Goal: Task Accomplishment & Management: Use online tool/utility

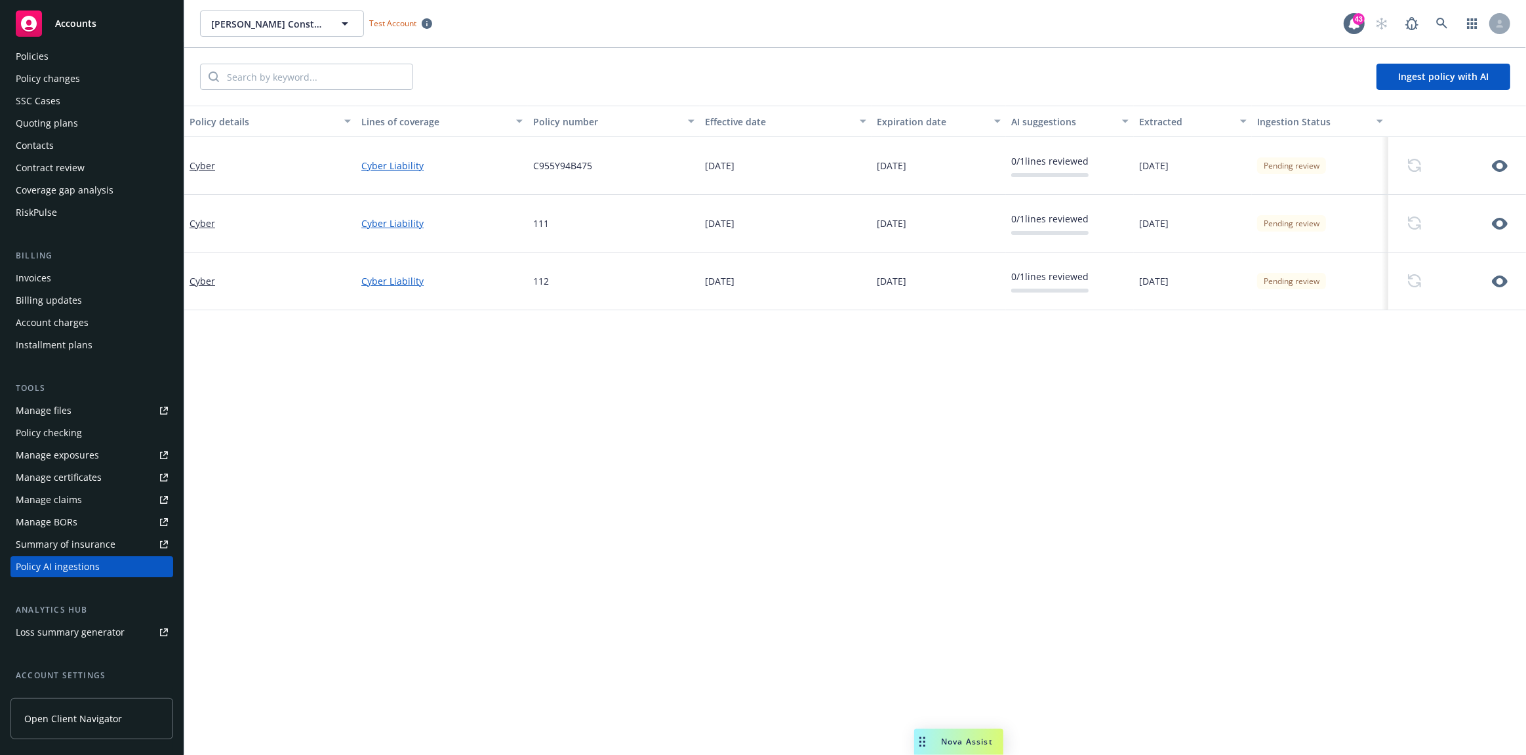
scroll to position [56, 0]
drag, startPoint x: 948, startPoint y: 742, endPoint x: 1321, endPoint y: 715, distance: 374.1
click at [1321, 715] on body "Accounts Overview Coverage Policies Policy changes SSC Cases Quoting plans Cont…" at bounding box center [763, 377] width 1526 height 755
drag, startPoint x: 936, startPoint y: 739, endPoint x: 1151, endPoint y: 717, distance: 216.2
click at [1151, 717] on body "Accounts Overview Coverage Policies Policy changes SSC Cases Quoting plans Cont…" at bounding box center [763, 377] width 1526 height 755
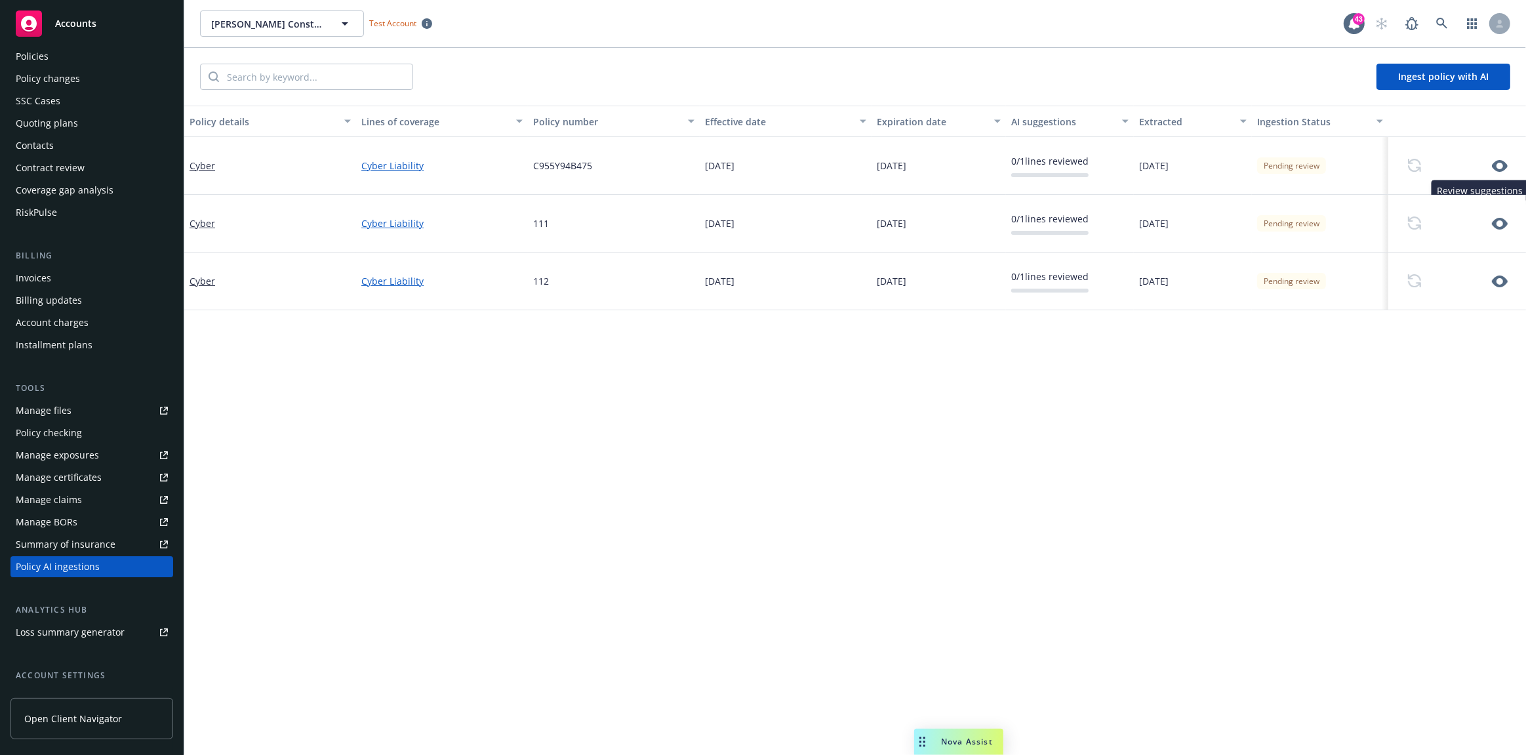
click at [1493, 168] on icon "button" at bounding box center [1500, 166] width 16 height 12
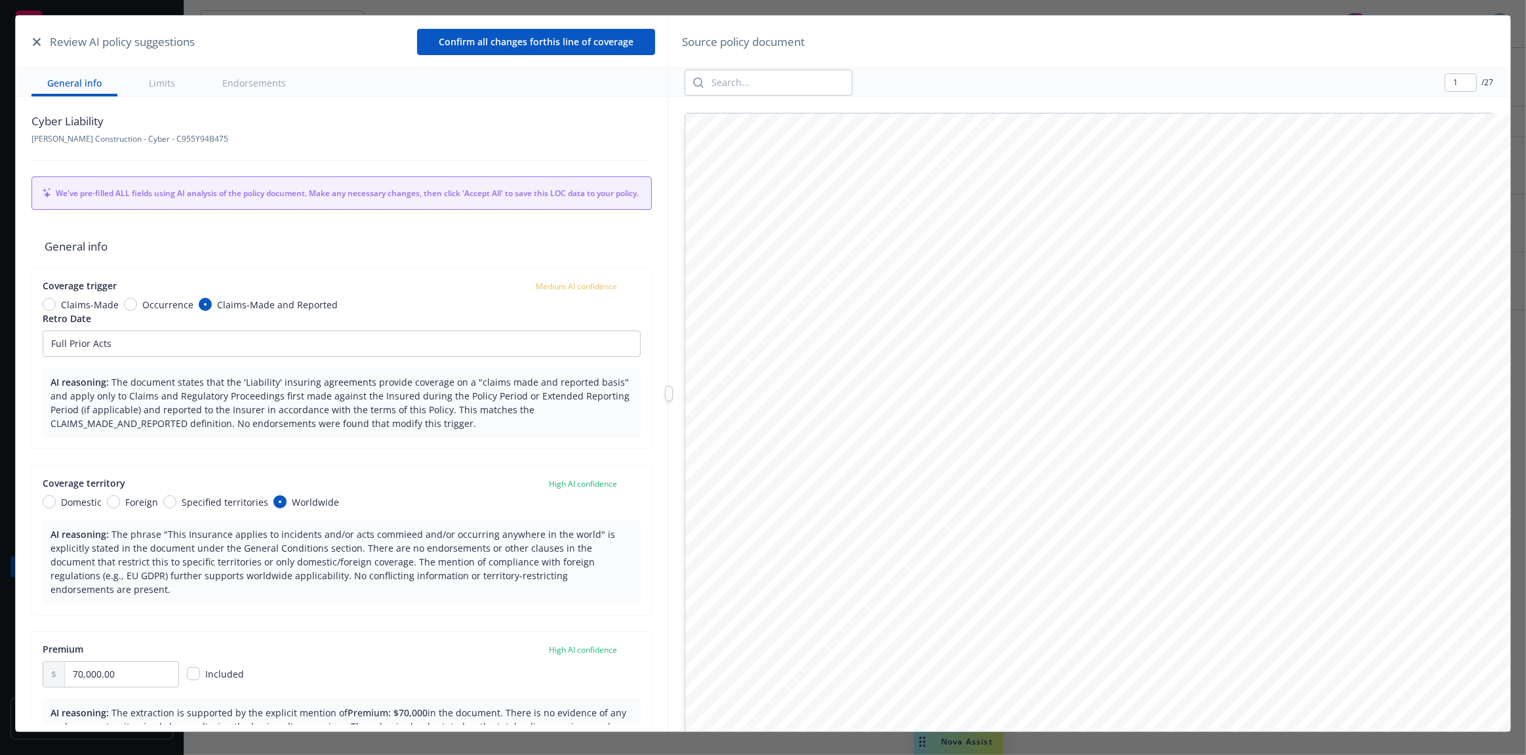
click at [669, 197] on div at bounding box center [669, 393] width 0 height 755
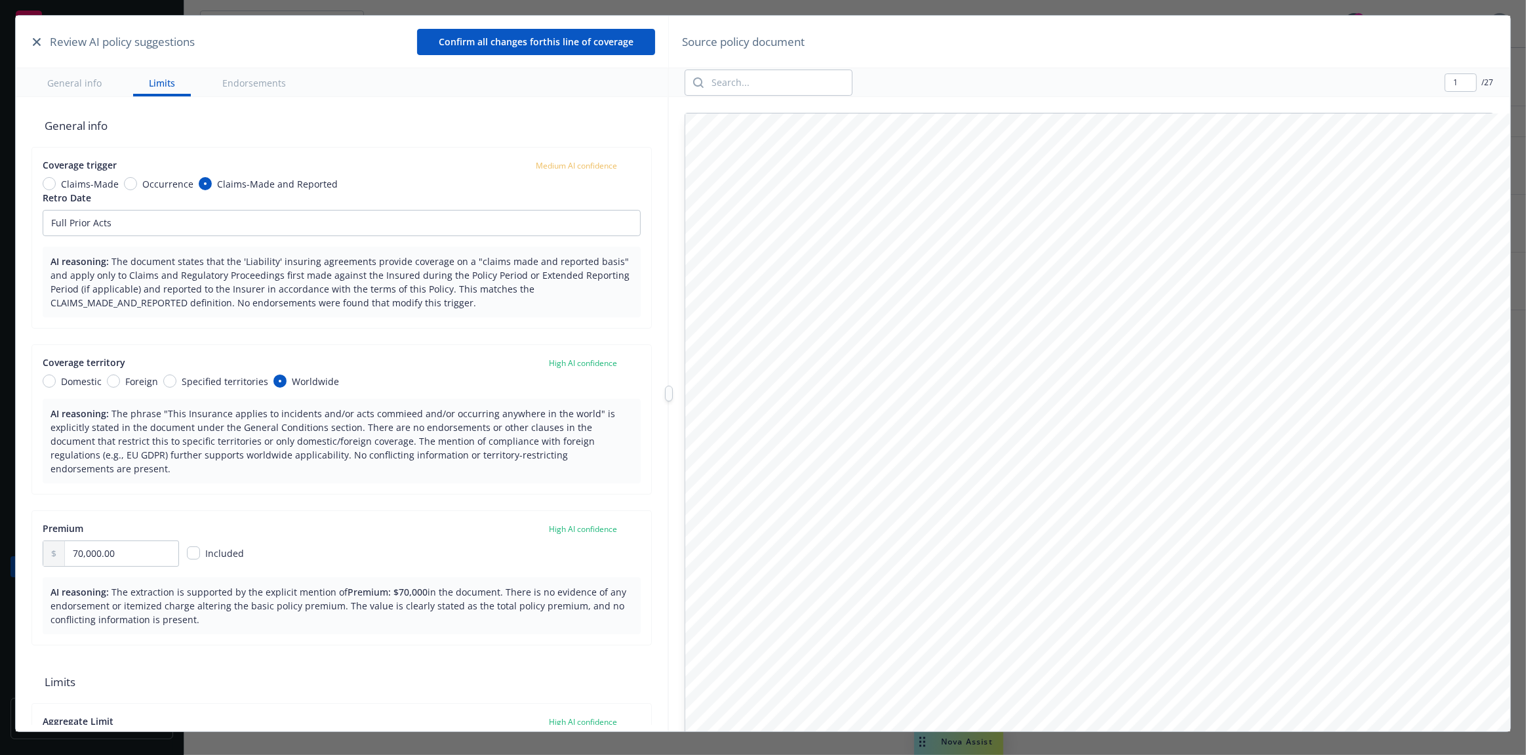
scroll to position [0, 0]
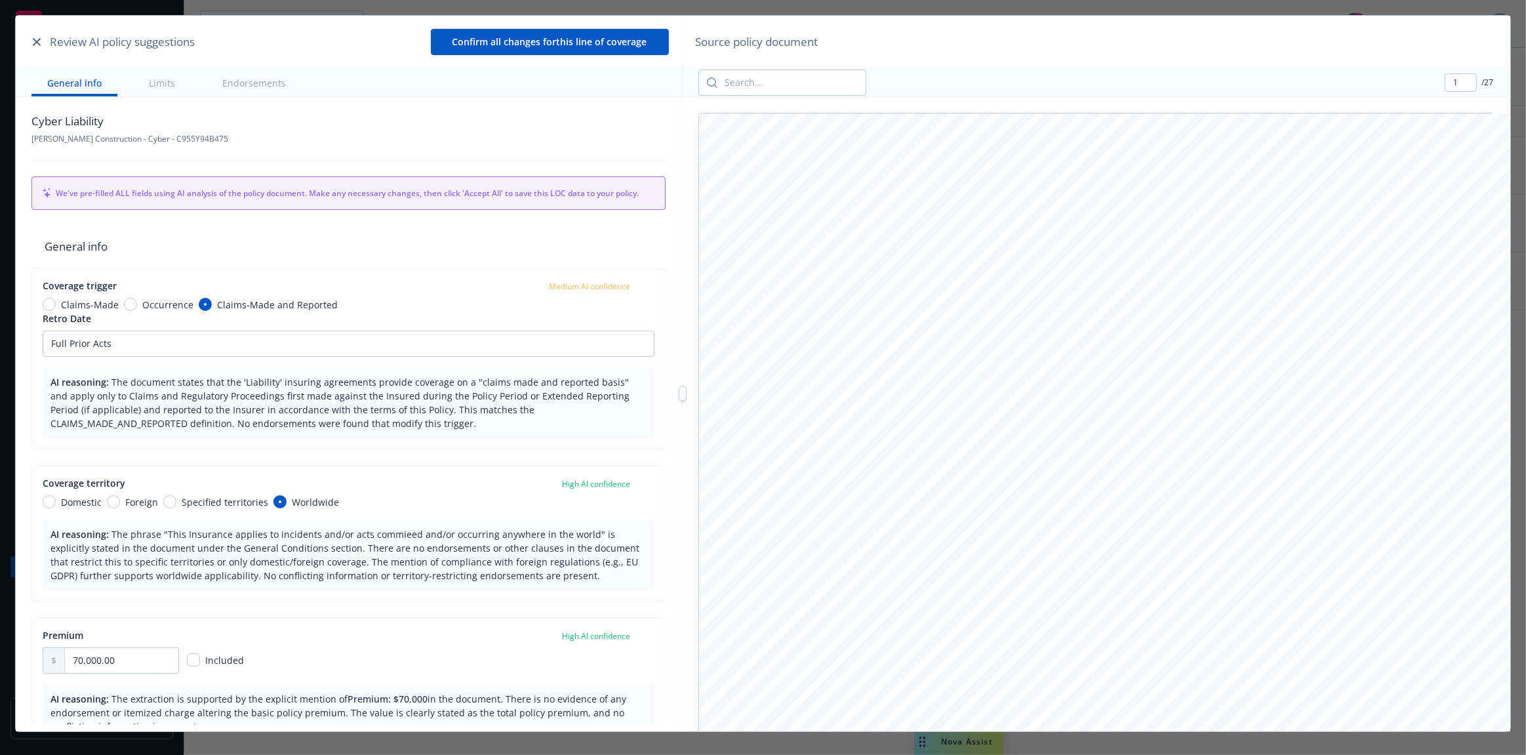
click at [685, 397] on div at bounding box center [683, 394] width 8 height 16
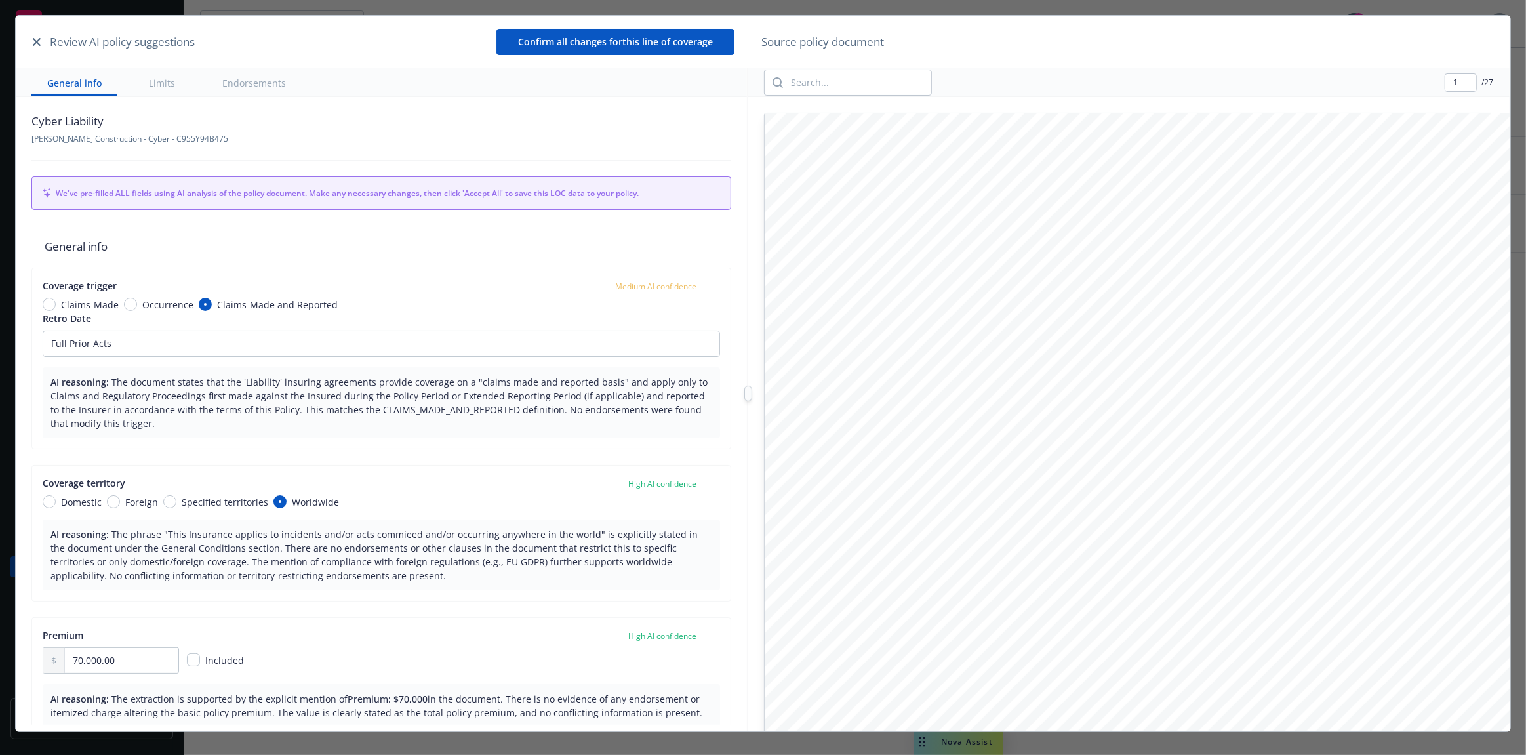
click at [748, 206] on div at bounding box center [748, 393] width 0 height 755
drag, startPoint x: 605, startPoint y: 288, endPoint x: 686, endPoint y: 288, distance: 80.7
click at [686, 288] on div "Coverage trigger Medium AI confidence" at bounding box center [380, 286] width 674 height 14
click at [654, 289] on span "Medium AI confidence" at bounding box center [652, 286] width 81 height 11
click at [653, 289] on span "Medium AI confidence" at bounding box center [652, 286] width 81 height 11
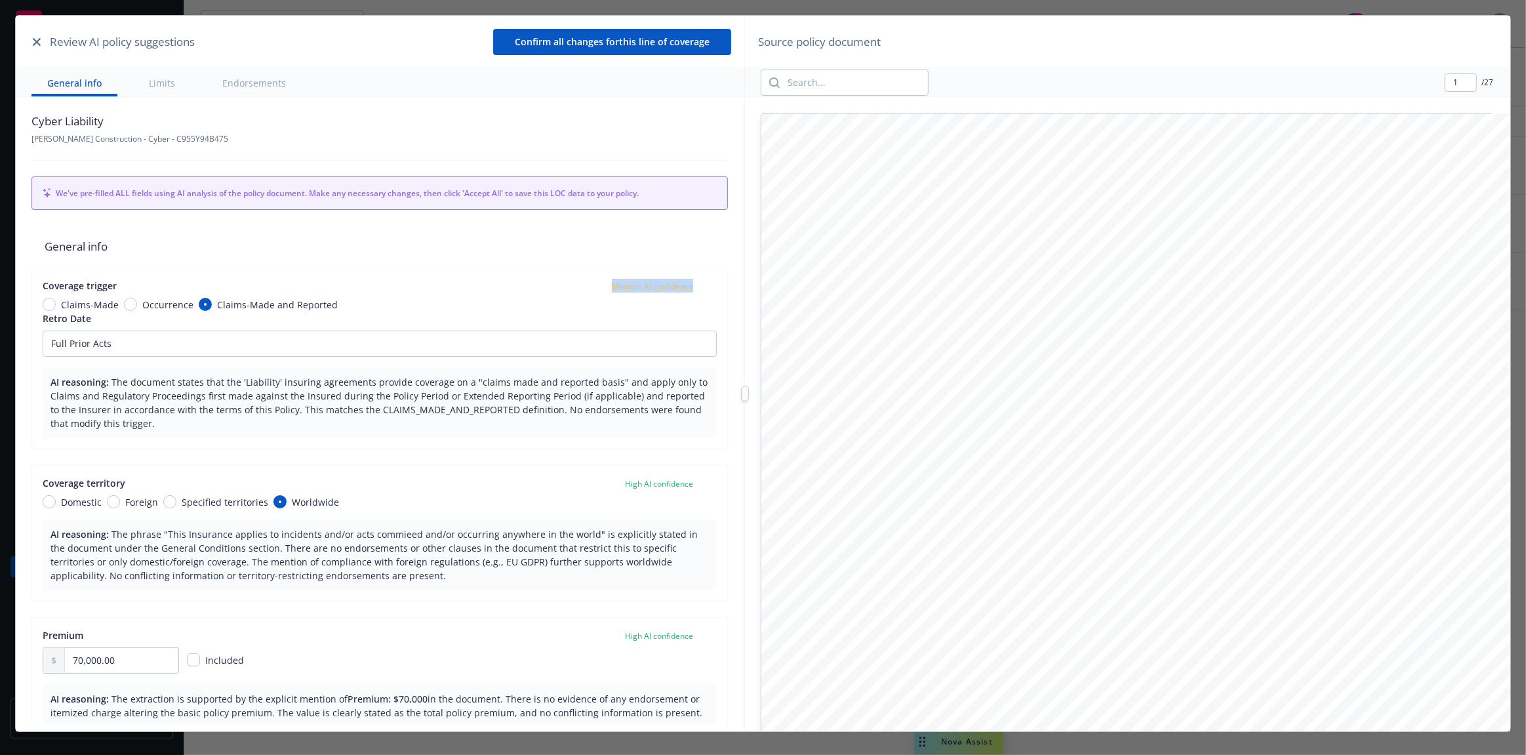
click at [653, 289] on span "Medium AI confidence" at bounding box center [652, 286] width 81 height 11
click at [629, 492] on div "Coverage territory High AI confidence Domestic Foreign Specified territories Wo…" at bounding box center [380, 492] width 674 height 33
drag, startPoint x: 629, startPoint y: 492, endPoint x: 627, endPoint y: 484, distance: 8.1
click at [629, 491] on div "Coverage territory High AI confidence Domestic Foreign Specified territories Wo…" at bounding box center [380, 492] width 674 height 33
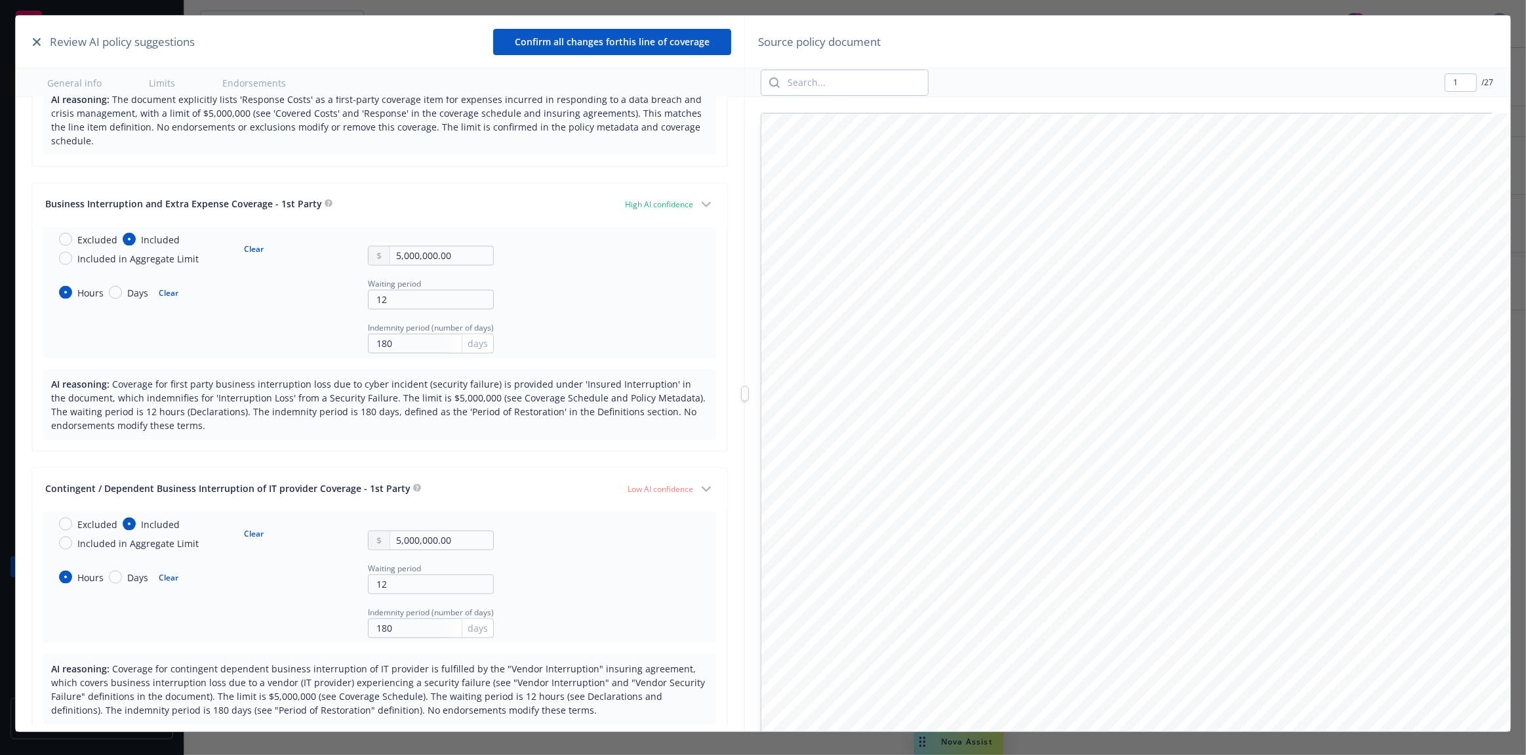
scroll to position [2136, 0]
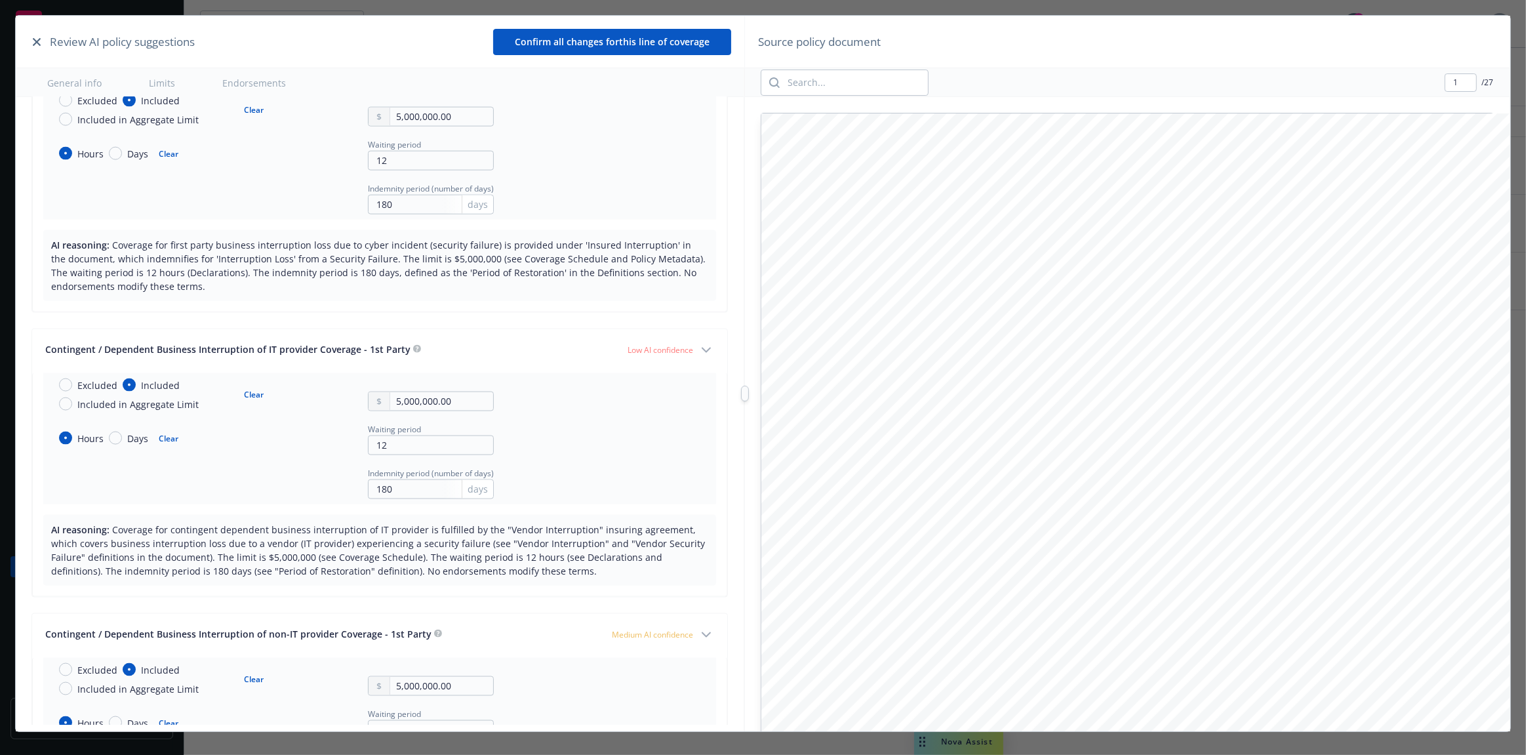
drag, startPoint x: 611, startPoint y: 329, endPoint x: 683, endPoint y: 330, distance: 71.5
click at [683, 342] on div "Contingent / Dependent Business Interruption of IT provider Coverage - 1st Part…" at bounding box center [369, 349] width 648 height 14
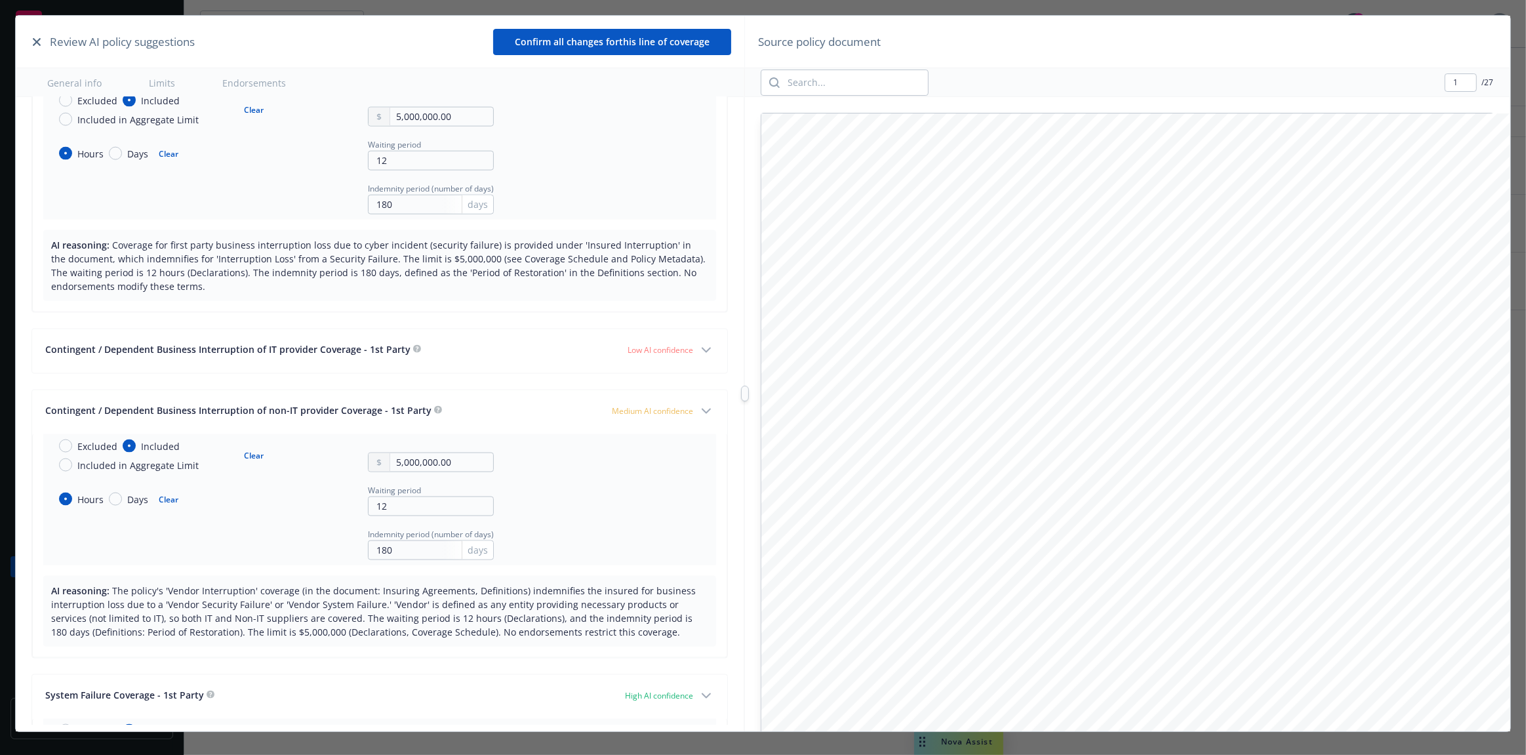
click at [700, 342] on icon "button" at bounding box center [706, 350] width 16 height 16
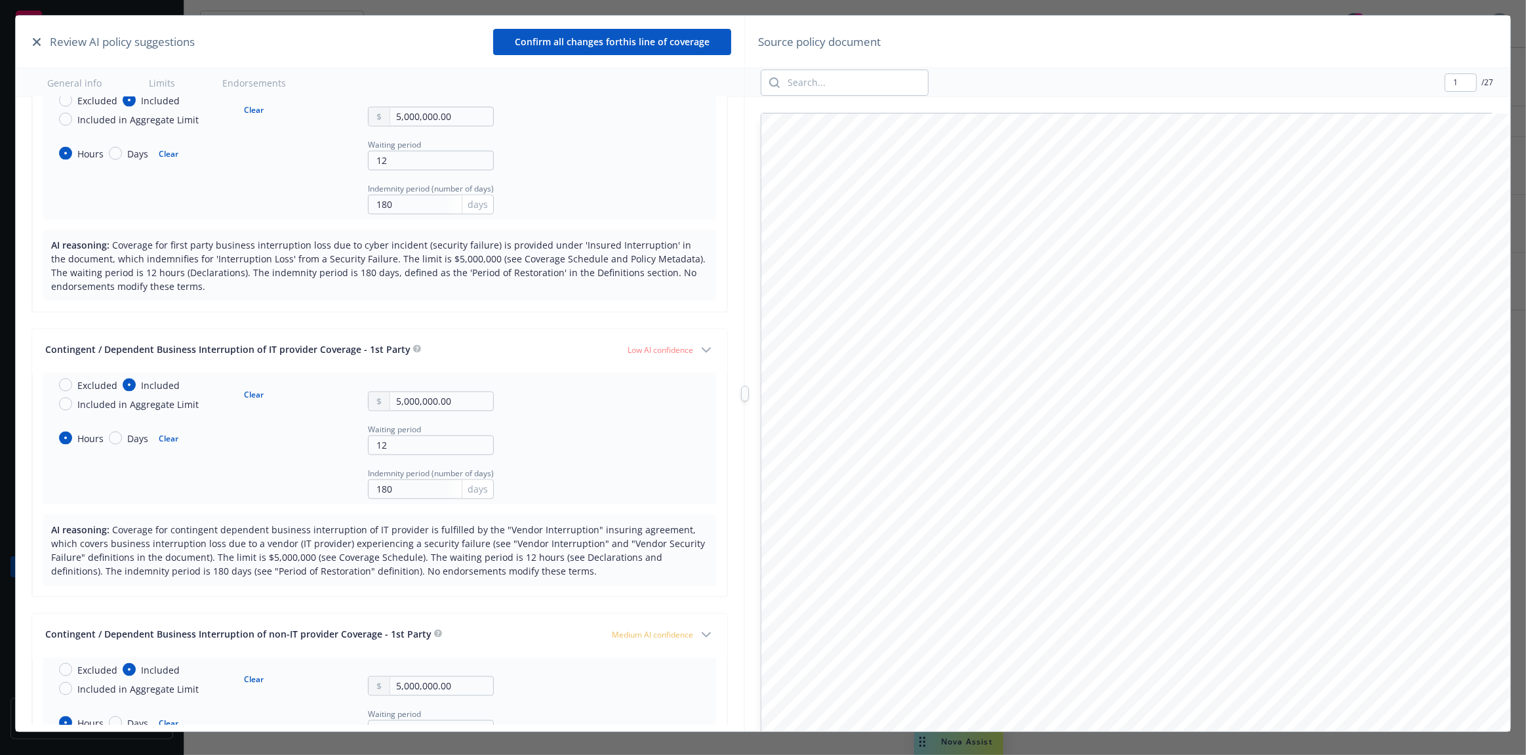
click at [699, 342] on icon "button" at bounding box center [706, 350] width 16 height 16
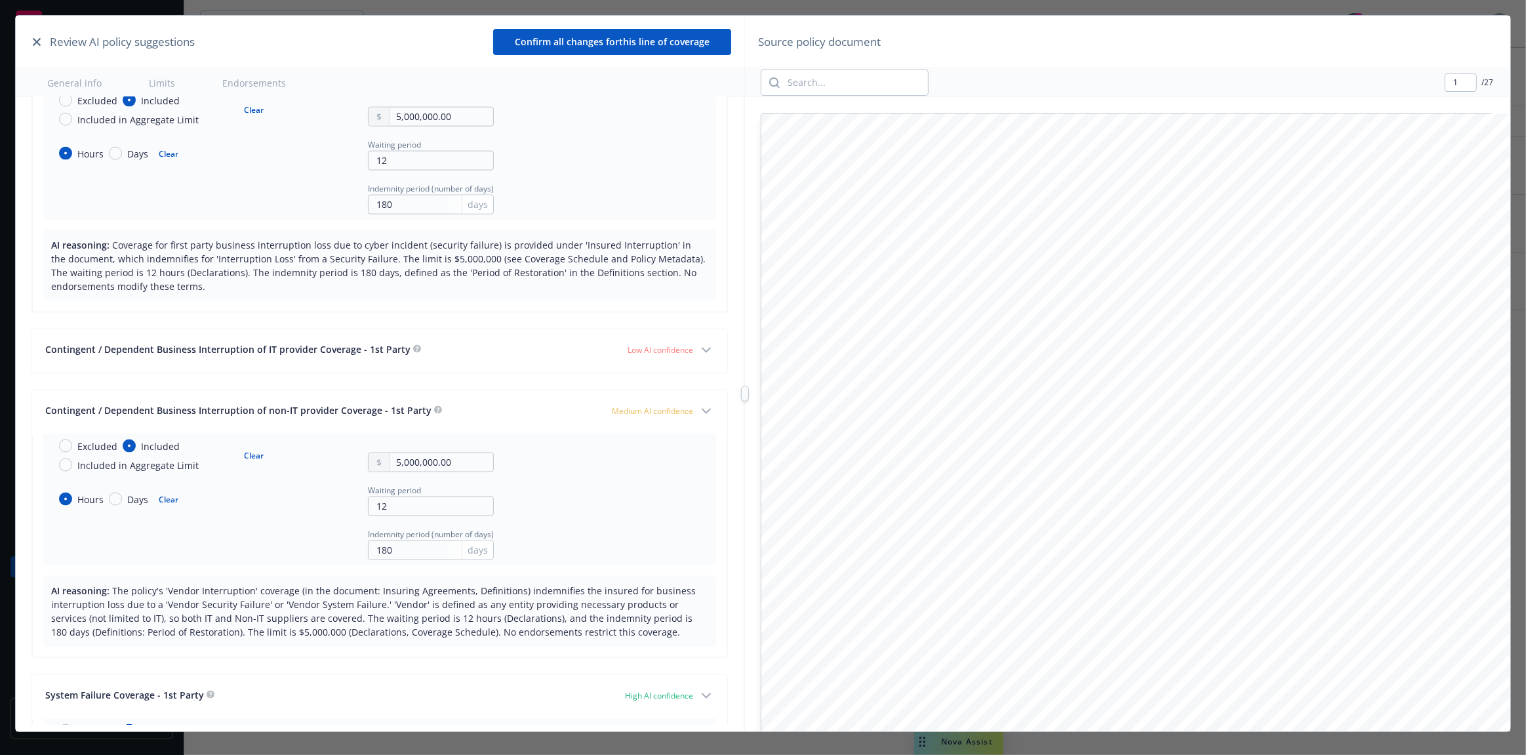
click at [698, 403] on icon "button" at bounding box center [706, 411] width 16 height 16
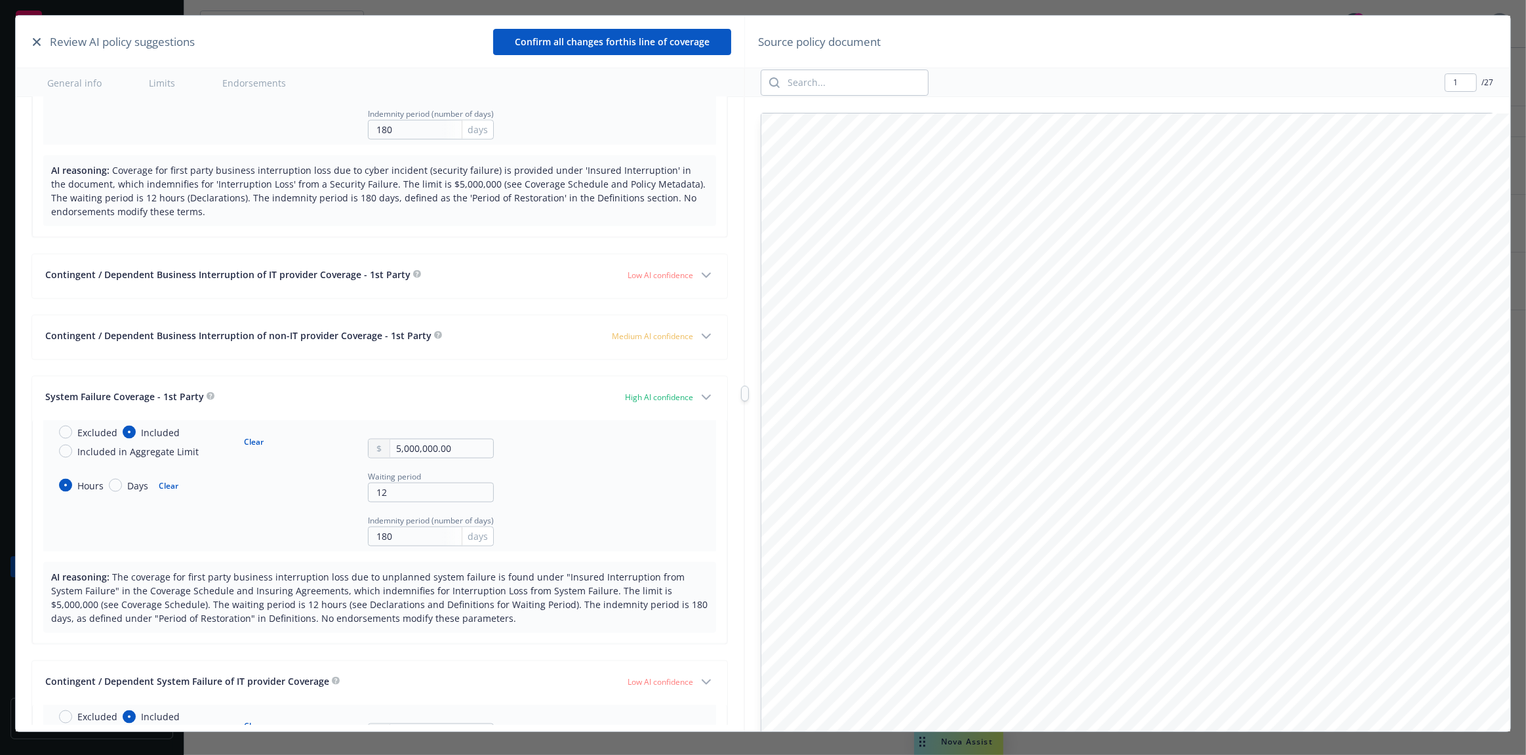
scroll to position [2213, 0]
click at [698, 388] on icon "button" at bounding box center [706, 396] width 16 height 16
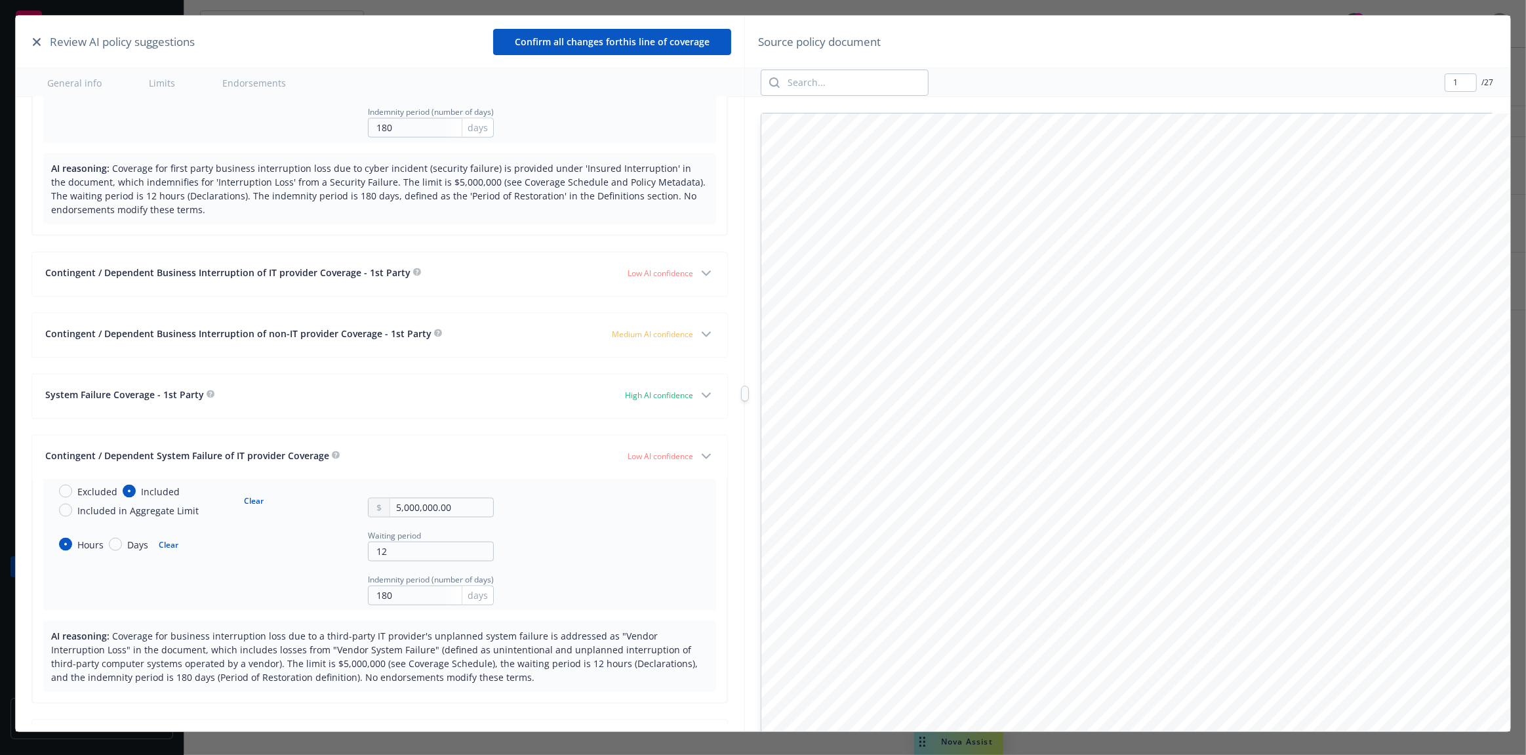
click at [698, 449] on icon "button" at bounding box center [706, 457] width 16 height 16
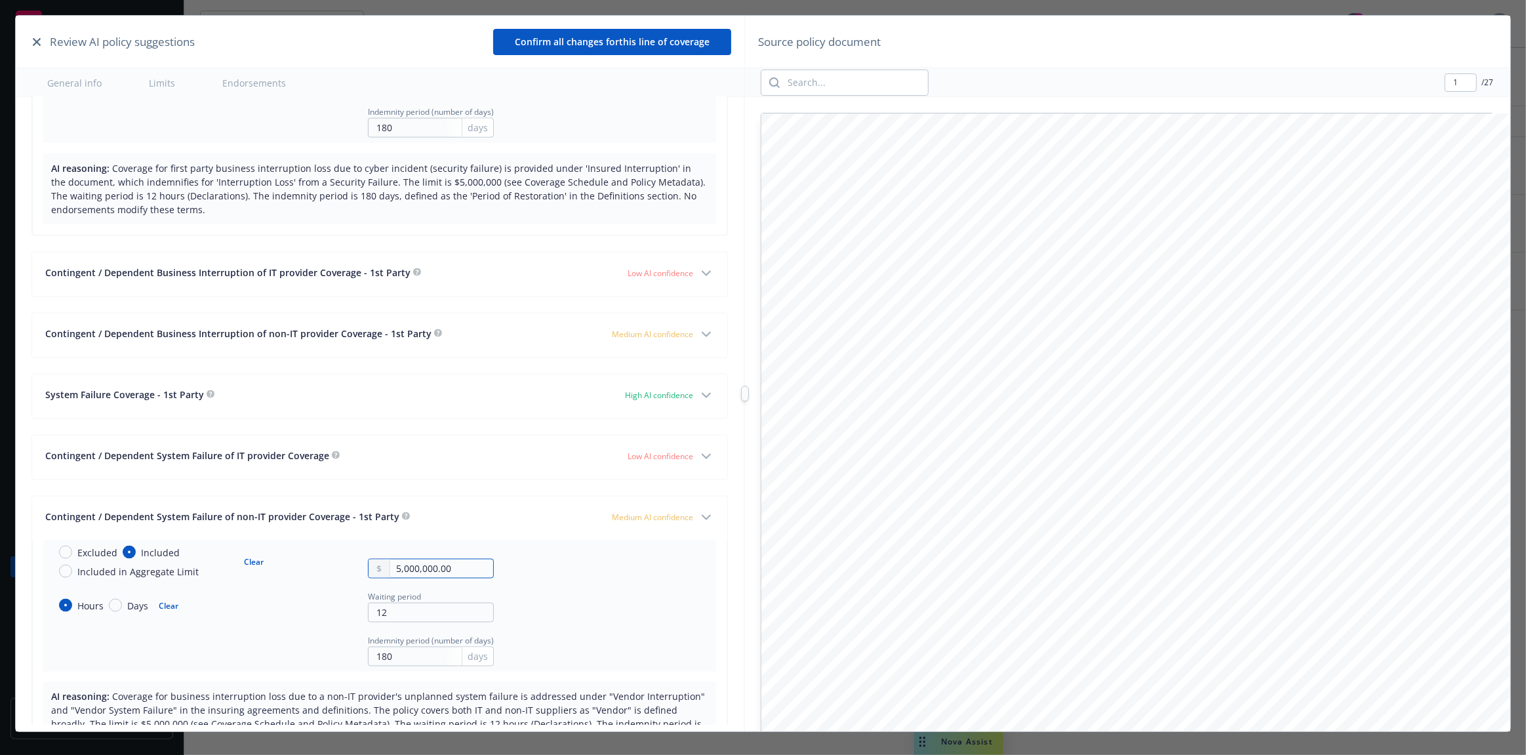
click at [439, 559] on input "5,000,000.00" at bounding box center [441, 568] width 103 height 18
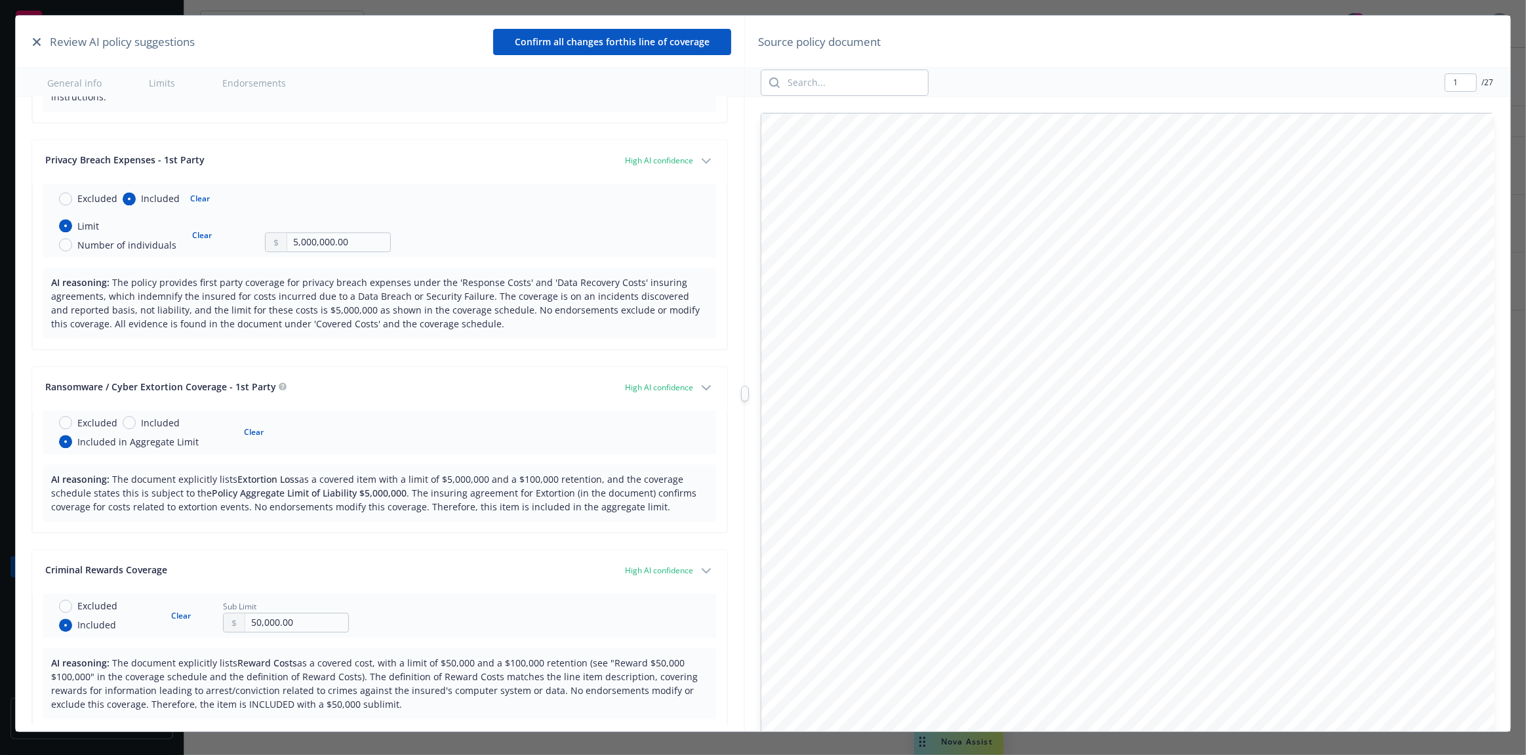
scroll to position [3549, 0]
type input "200,000.00"
click at [39, 40] on icon "button" at bounding box center [37, 42] width 8 height 8
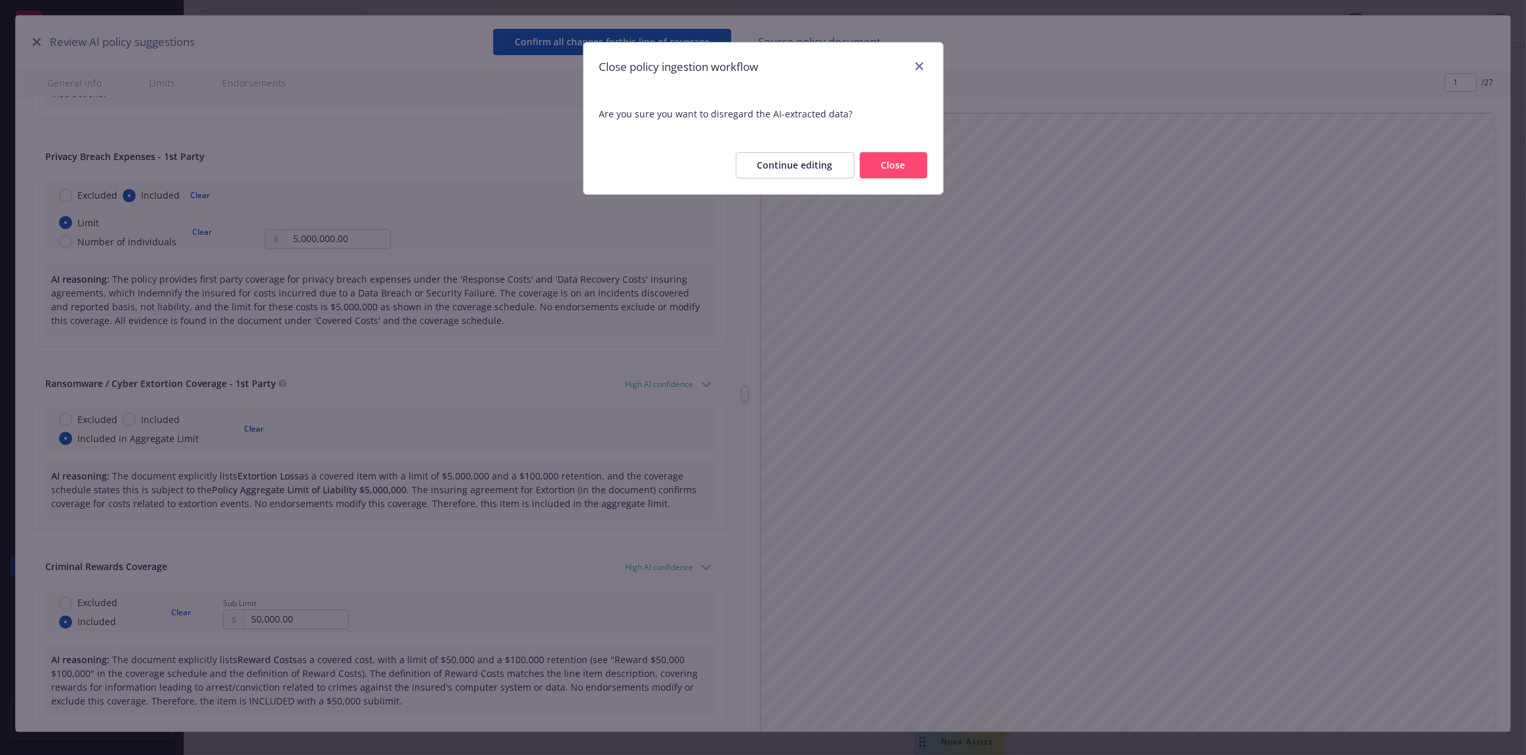
click at [879, 172] on button "Close" at bounding box center [894, 165] width 68 height 26
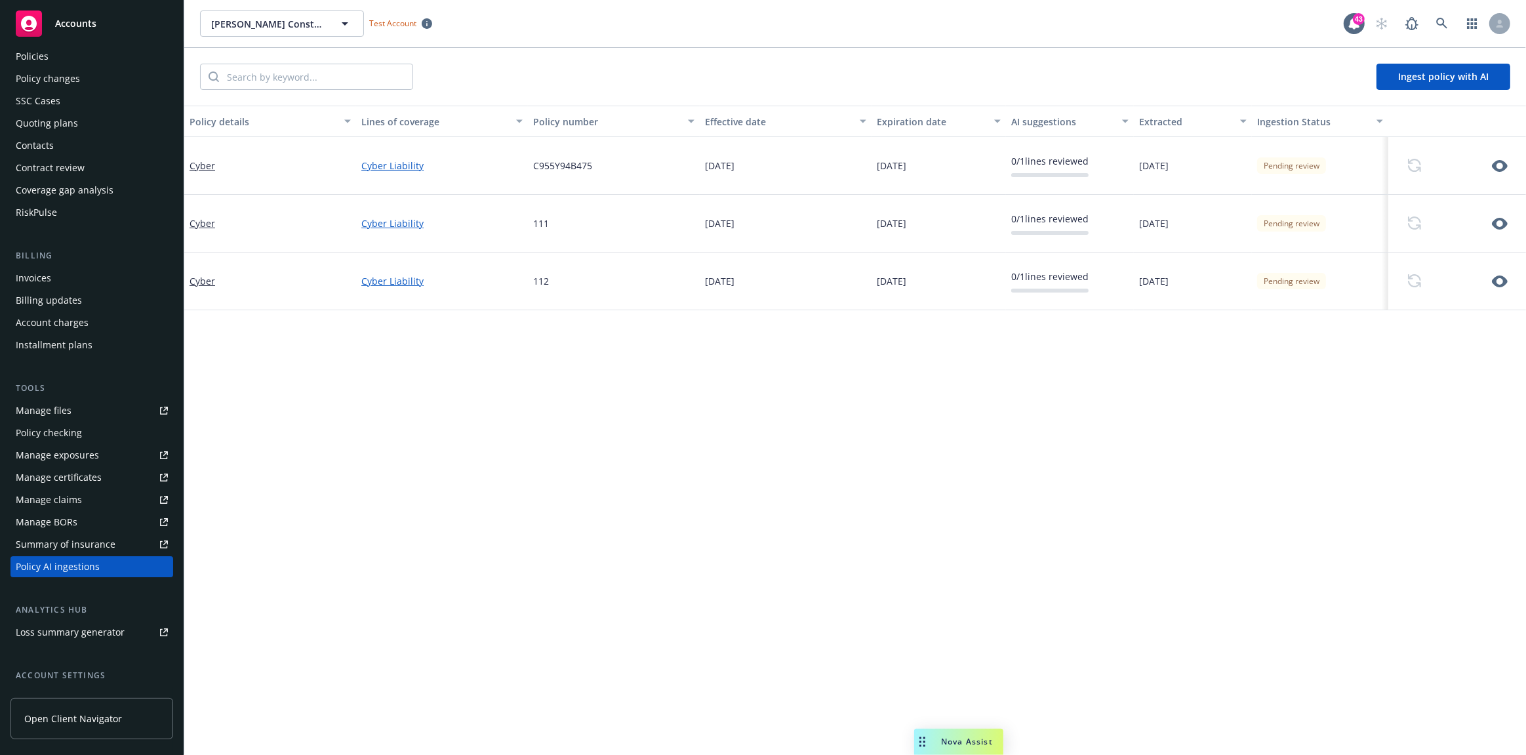
click at [1492, 222] on icon "button" at bounding box center [1500, 224] width 16 height 16
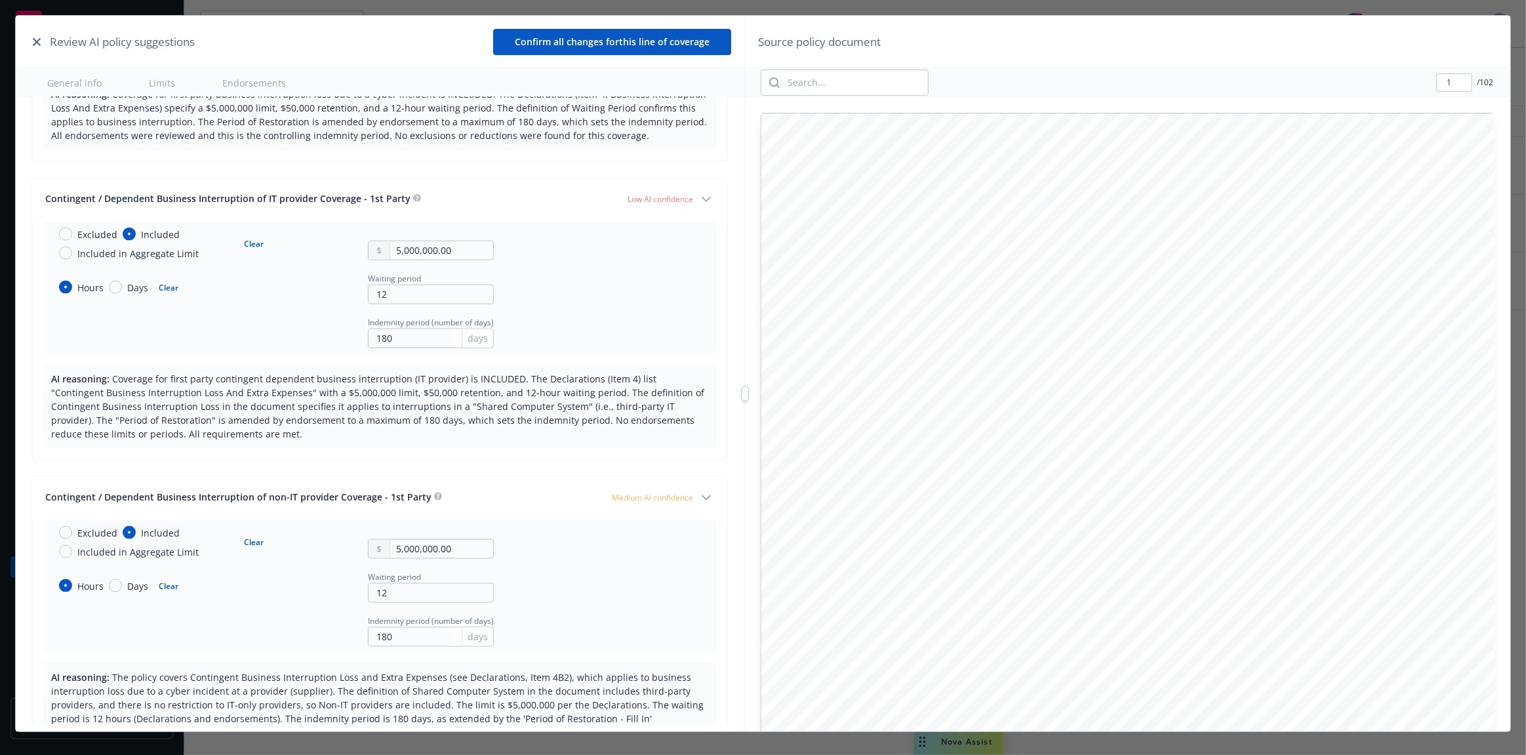
scroll to position [1971, 0]
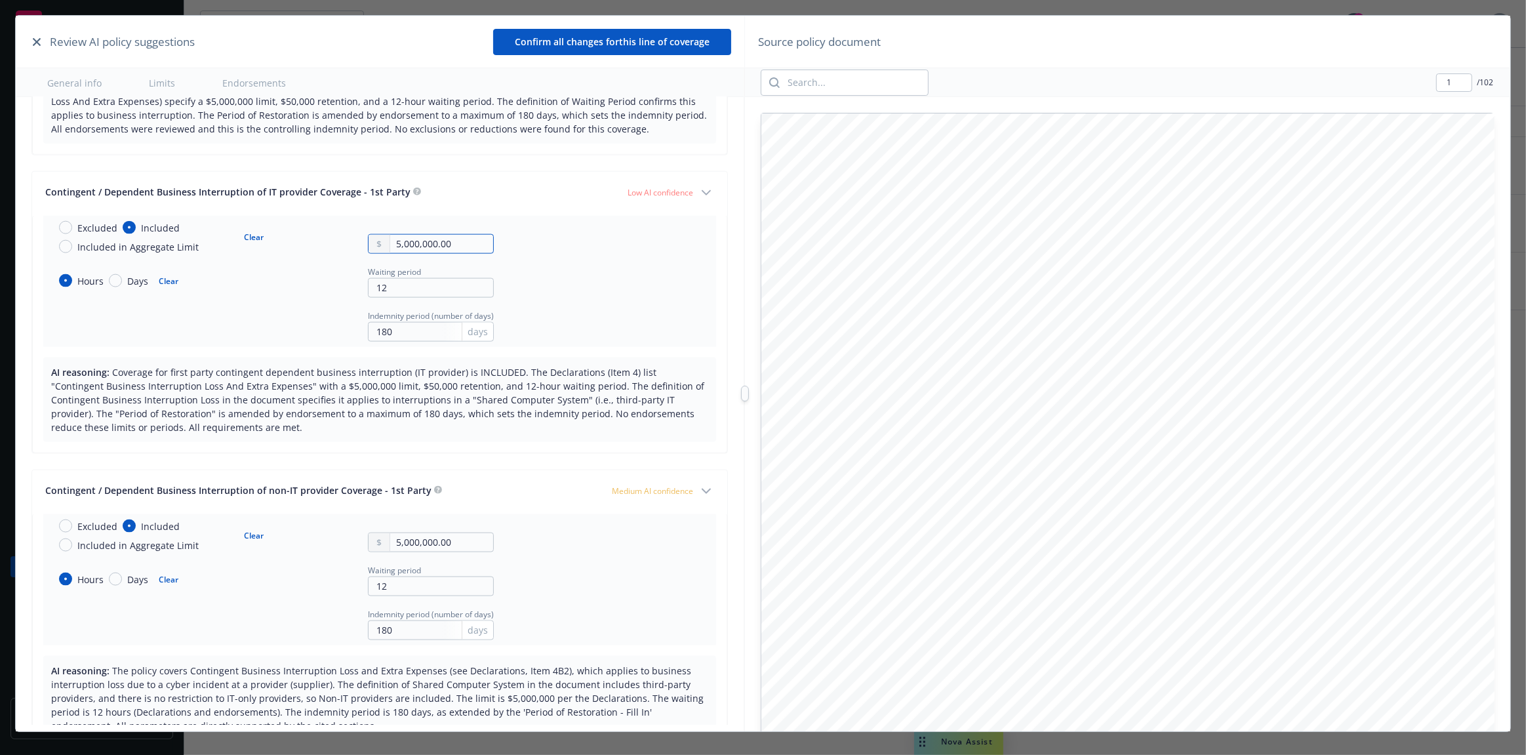
click at [451, 237] on input "5,000,000.00" at bounding box center [441, 244] width 103 height 18
type input "2,000,000.00"
click at [523, 187] on div "Contingent / Dependent Business Interruption of IT provider Coverage - 1st Party" at bounding box center [331, 192] width 572 height 14
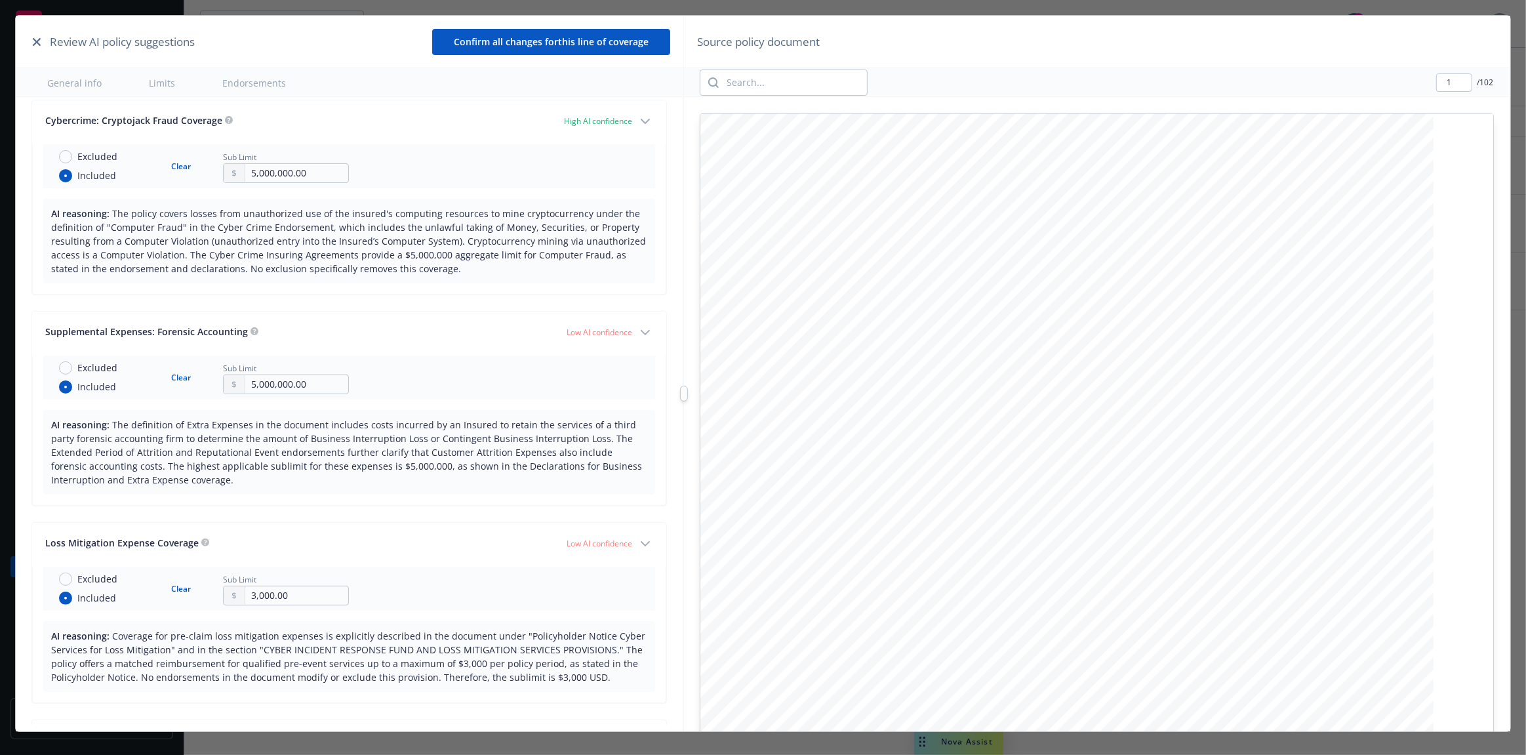
scroll to position [5796, 0]
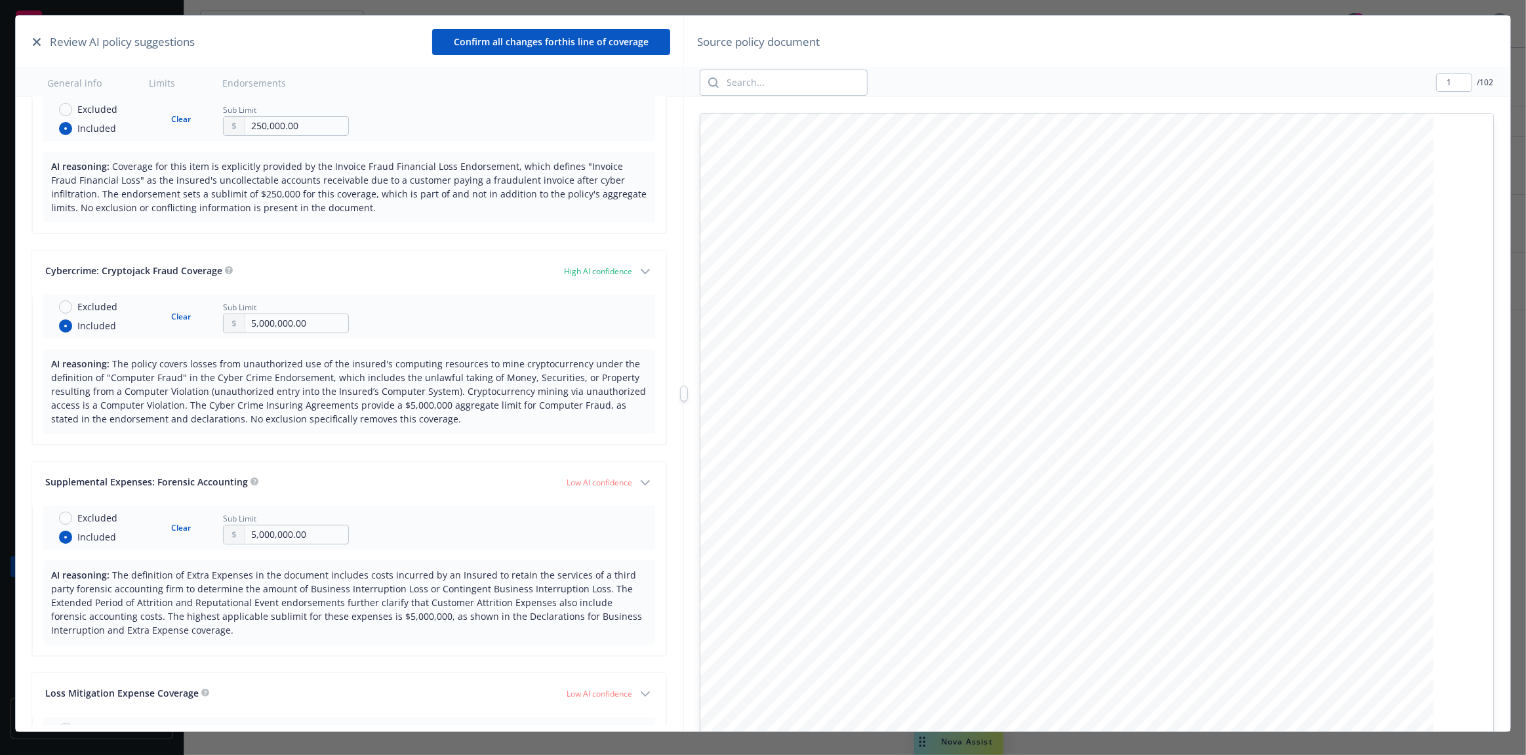
click at [748, 402] on div "Review AI policy suggestions Confirm all changes for this line of coverage Gene…" at bounding box center [763, 393] width 1494 height 755
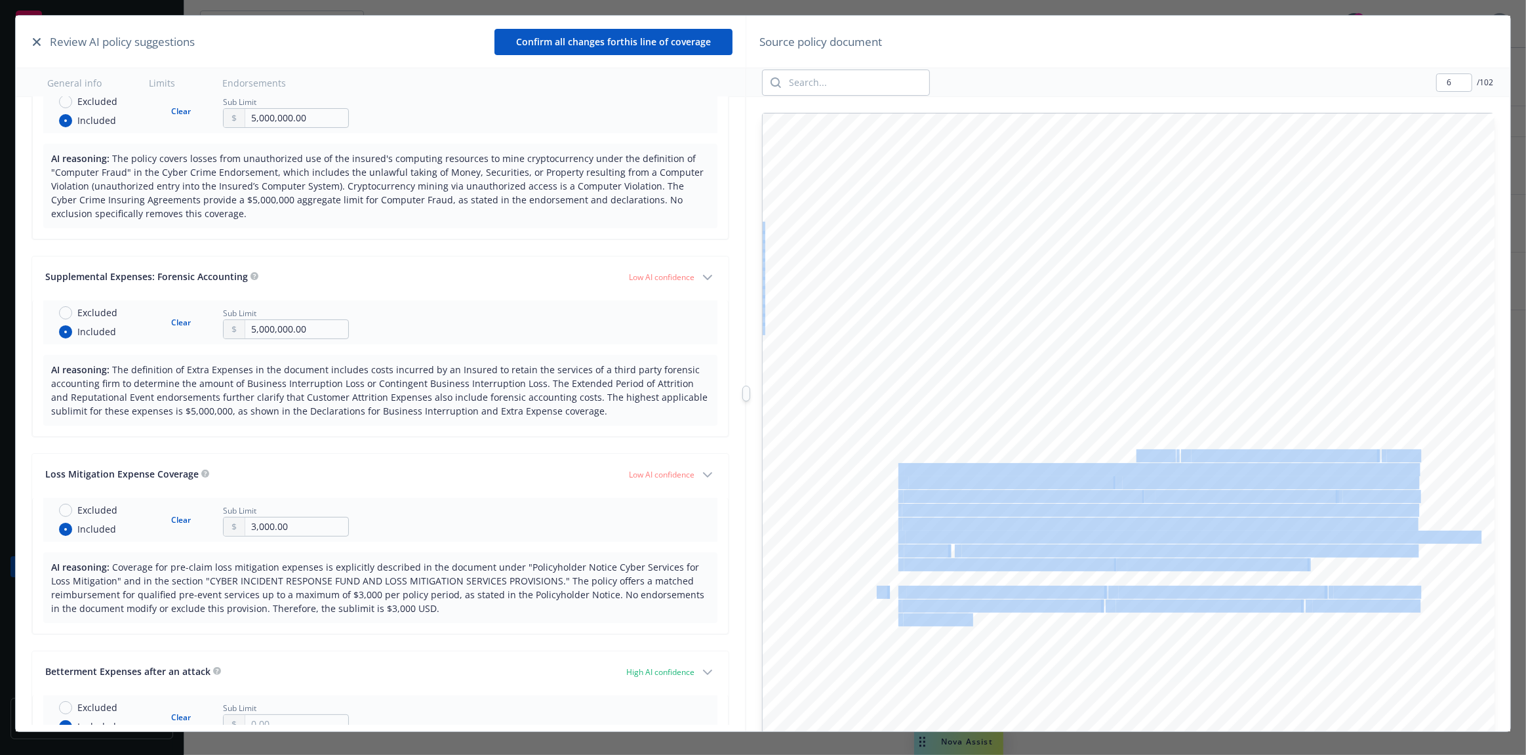
drag, startPoint x: 855, startPoint y: 214, endPoint x: 1136, endPoint y: 459, distance: 372.8
click at [1136, 459] on div "3 . C hubb has no obligation to provide any of the legal, computer forensics, p…" at bounding box center [1129, 586] width 732 height 947
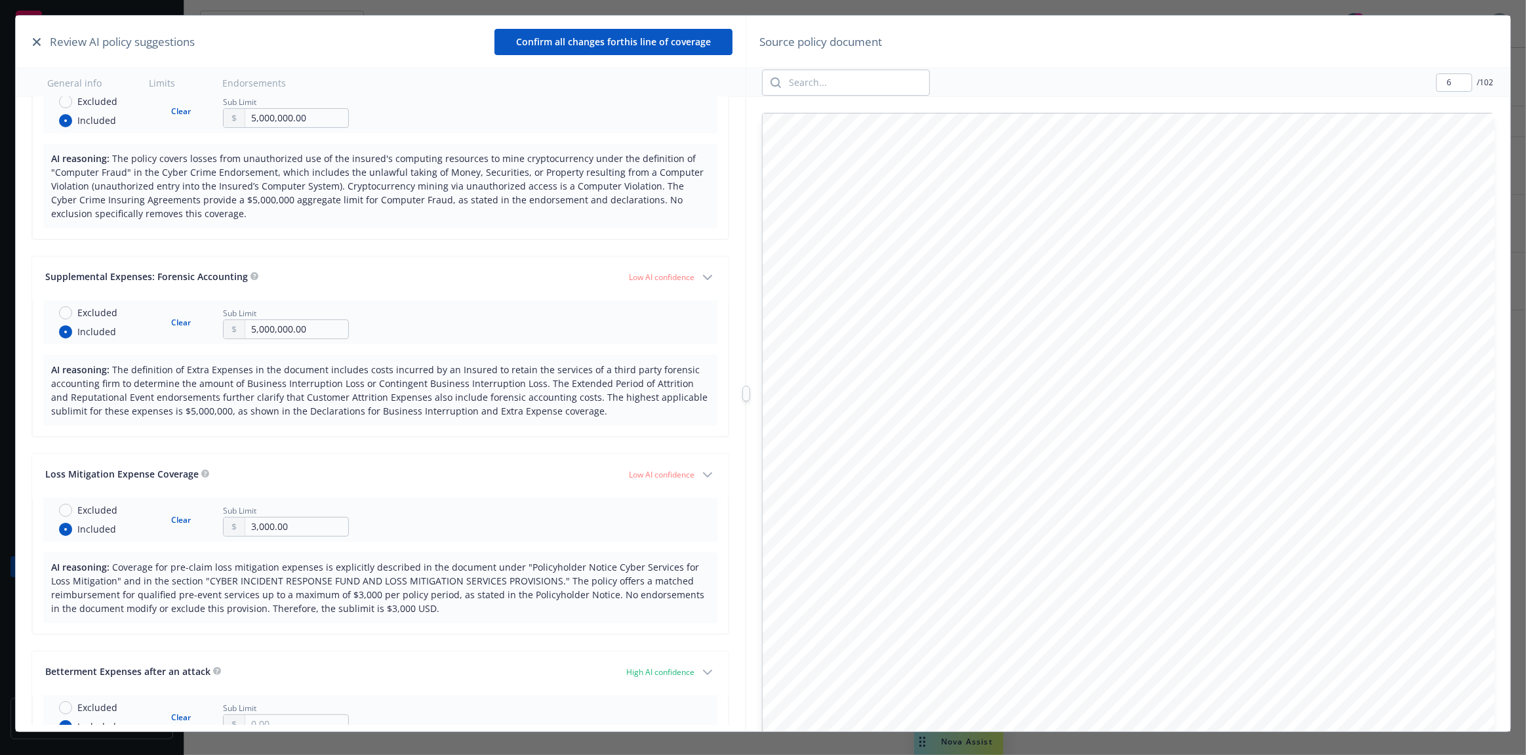
click at [909, 254] on div "3 . C hubb has no obligation to provide any of the legal, computer forensics, p…" at bounding box center [1129, 586] width 732 height 947
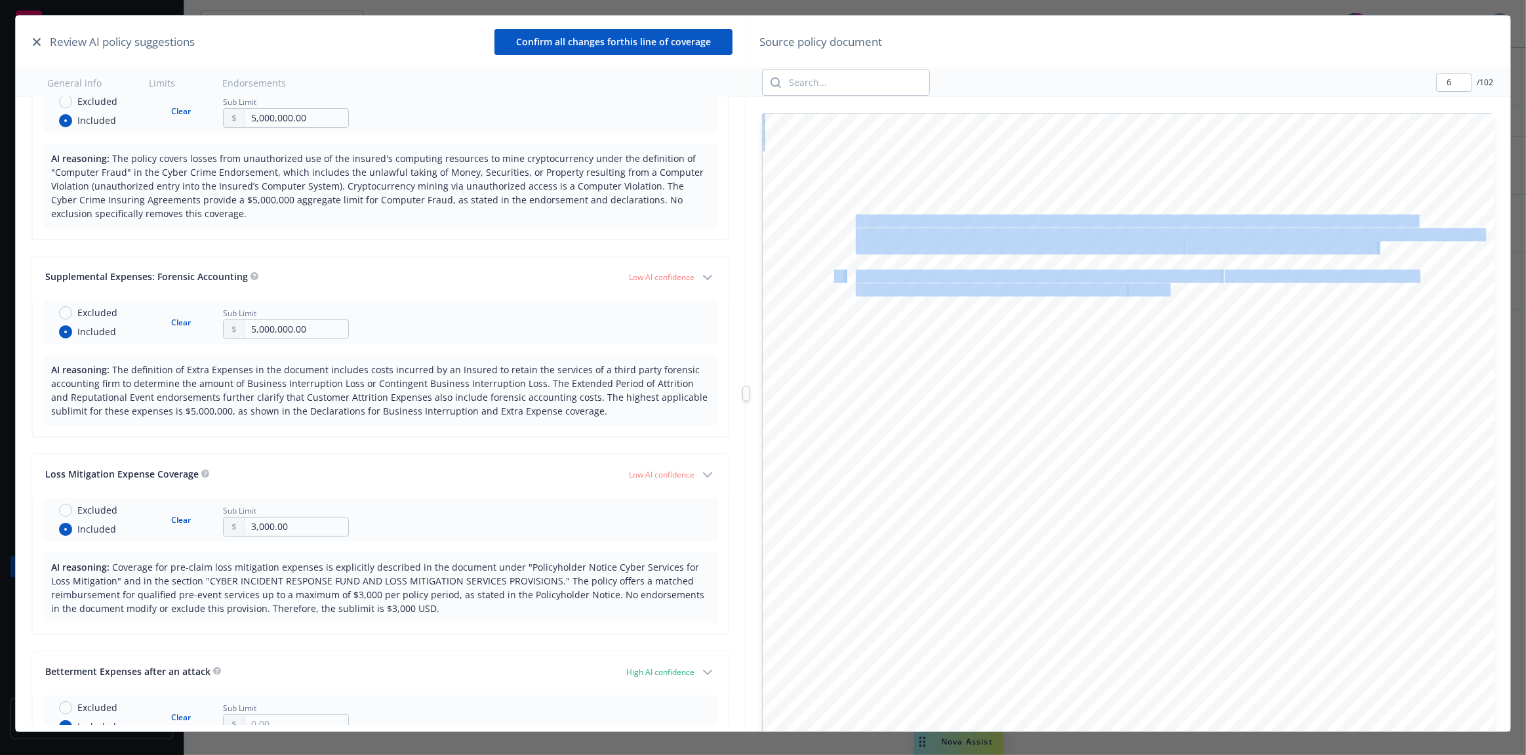
drag, startPoint x: 855, startPoint y: 217, endPoint x: 1167, endPoint y: 293, distance: 321.2
click at [1167, 293] on div "3 . C hubb has no obligation to provide any of the legal, computer forensics, p…" at bounding box center [1129, 586] width 732 height 947
click at [1167, 293] on span "." at bounding box center [1168, 290] width 3 height 12
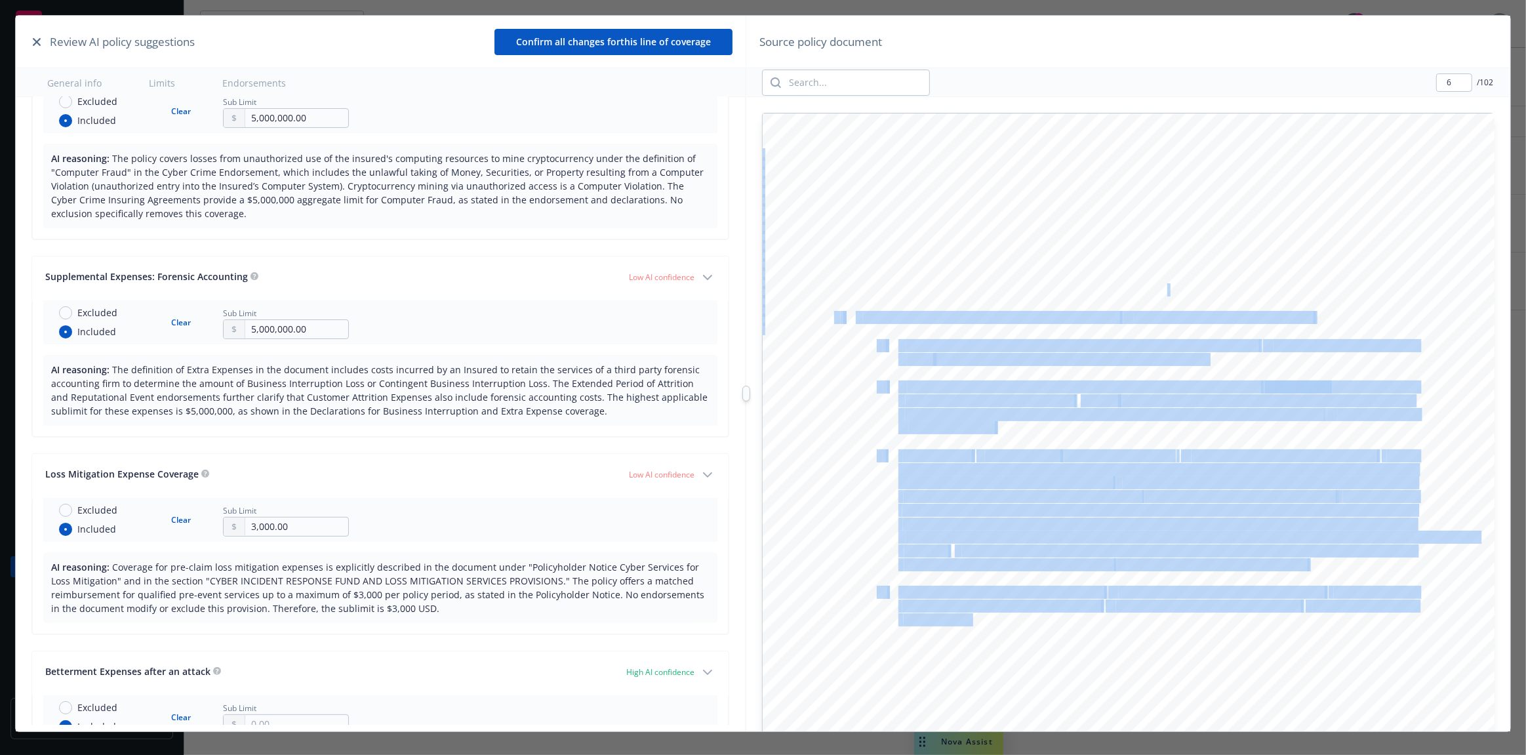
drag, startPoint x: 1167, startPoint y: 292, endPoint x: 873, endPoint y: 270, distance: 295.3
click at [846, 217] on div "3 . C hubb has no obligation to provide any of the legal, computer forensics, p…" at bounding box center [1129, 586] width 732 height 947
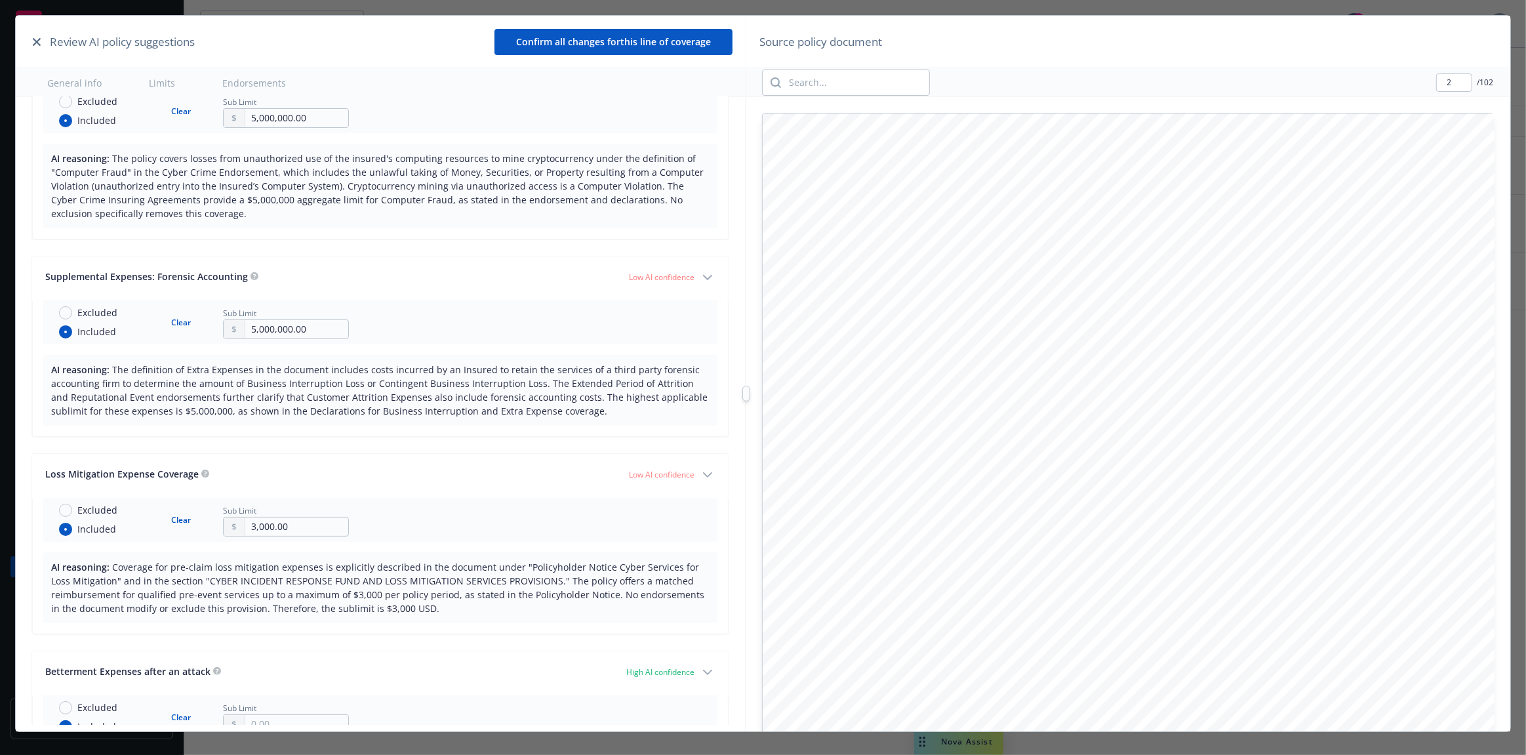
type input "1"
click at [965, 246] on span "A CE American Insurance Company" at bounding box center [905, 242] width 185 height 12
click at [845, 87] on input "search" at bounding box center [855, 82] width 148 height 25
type input "nam"
click at [32, 47] on button "button" at bounding box center [37, 42] width 16 height 16
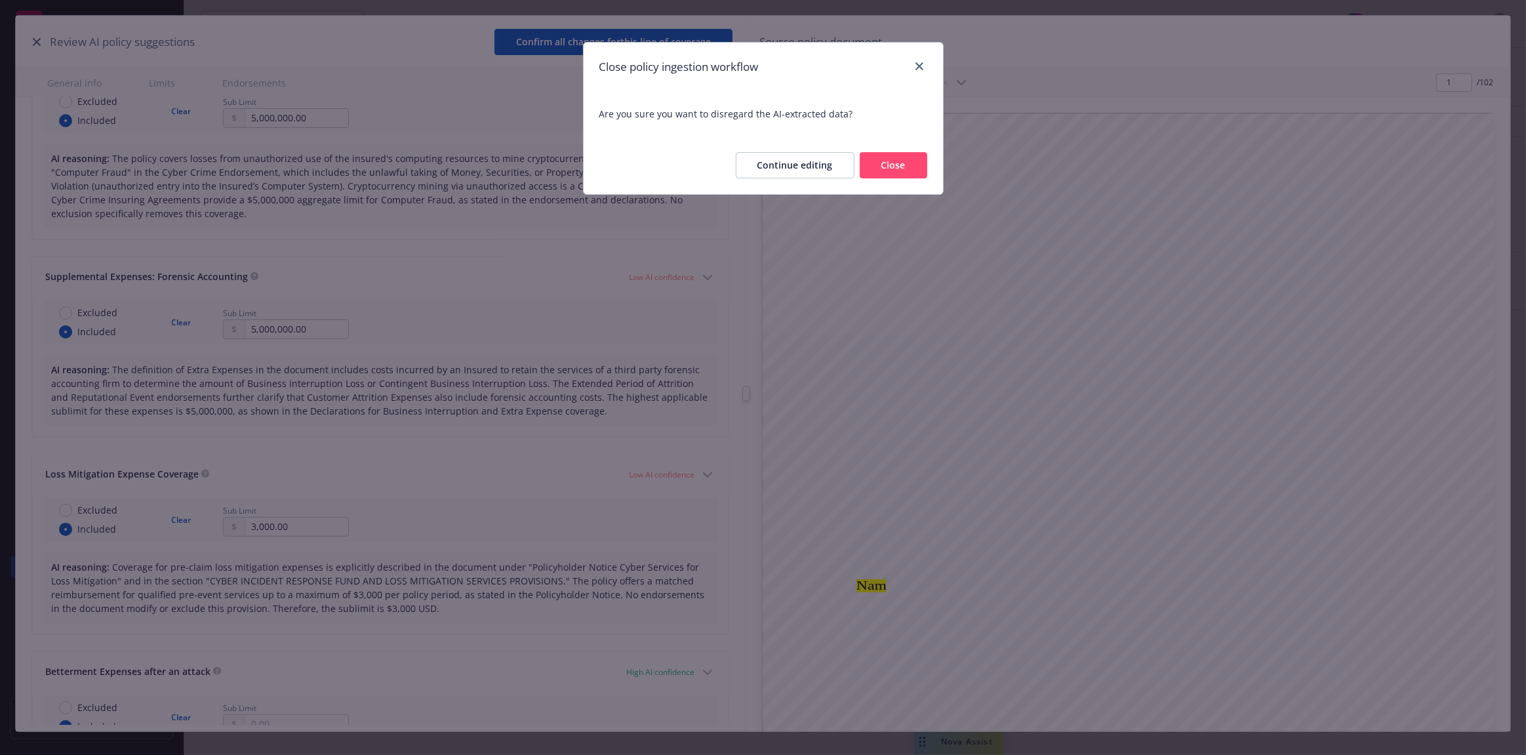
click at [905, 169] on button "Close" at bounding box center [894, 165] width 68 height 26
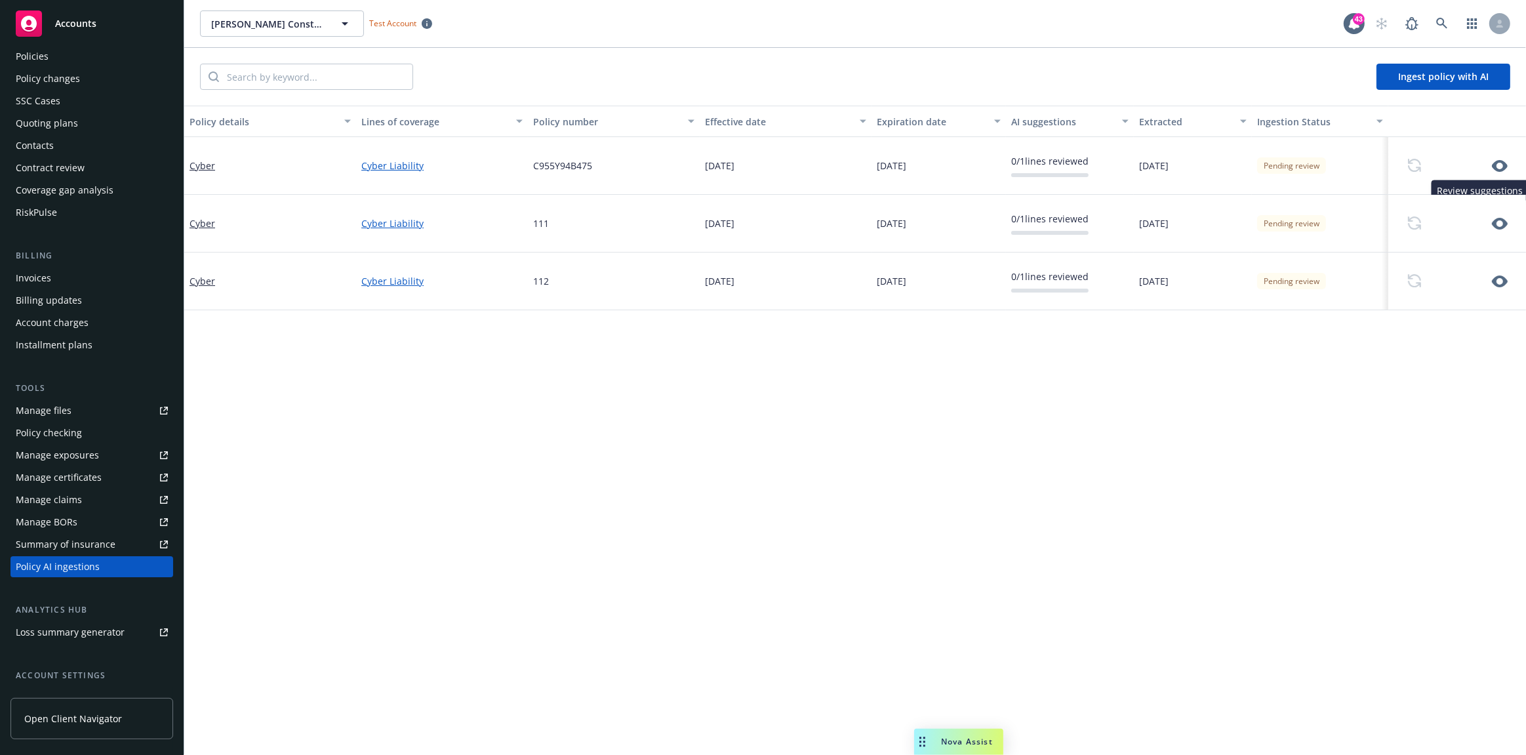
click at [1492, 168] on icon "button" at bounding box center [1500, 166] width 16 height 12
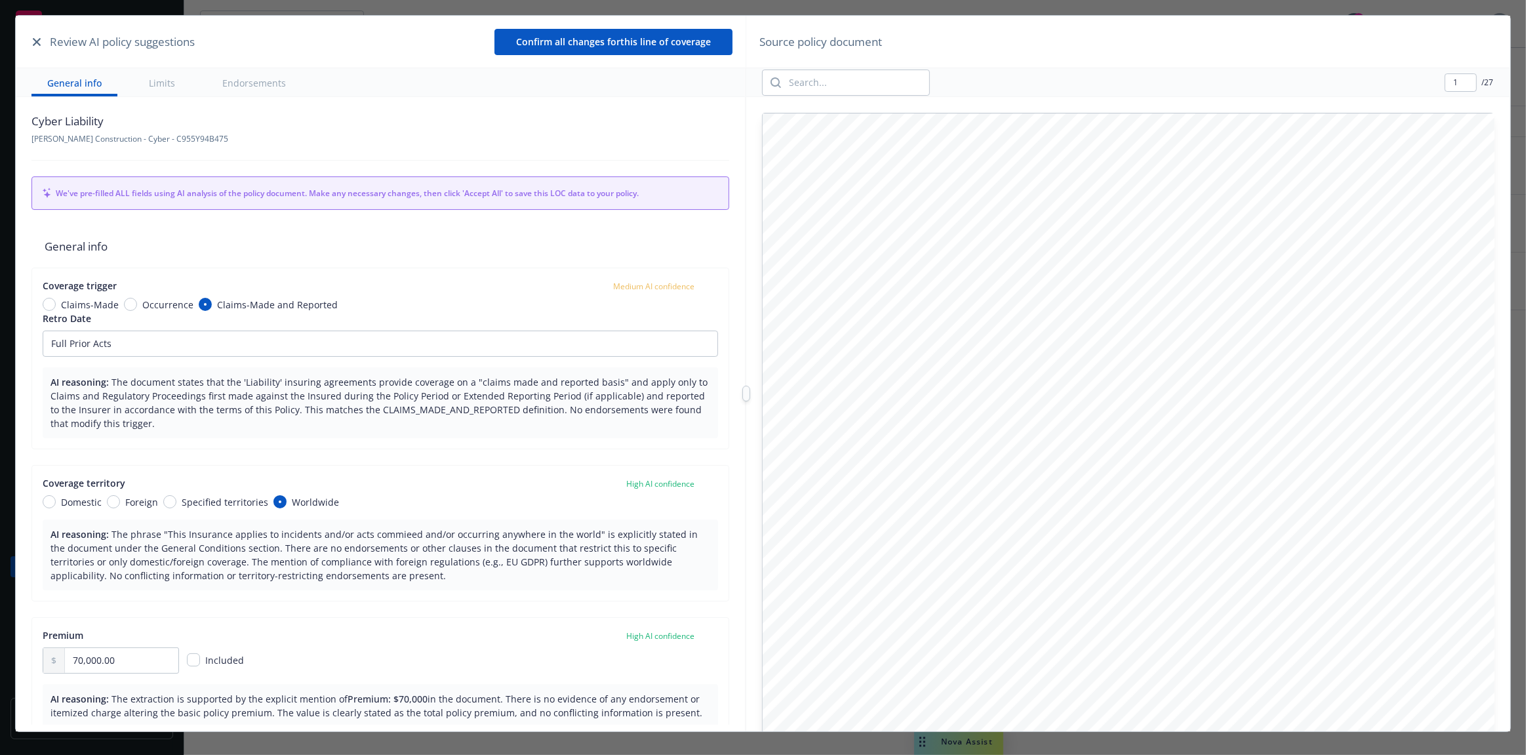
click at [42, 36] on button "button" at bounding box center [37, 42] width 16 height 16
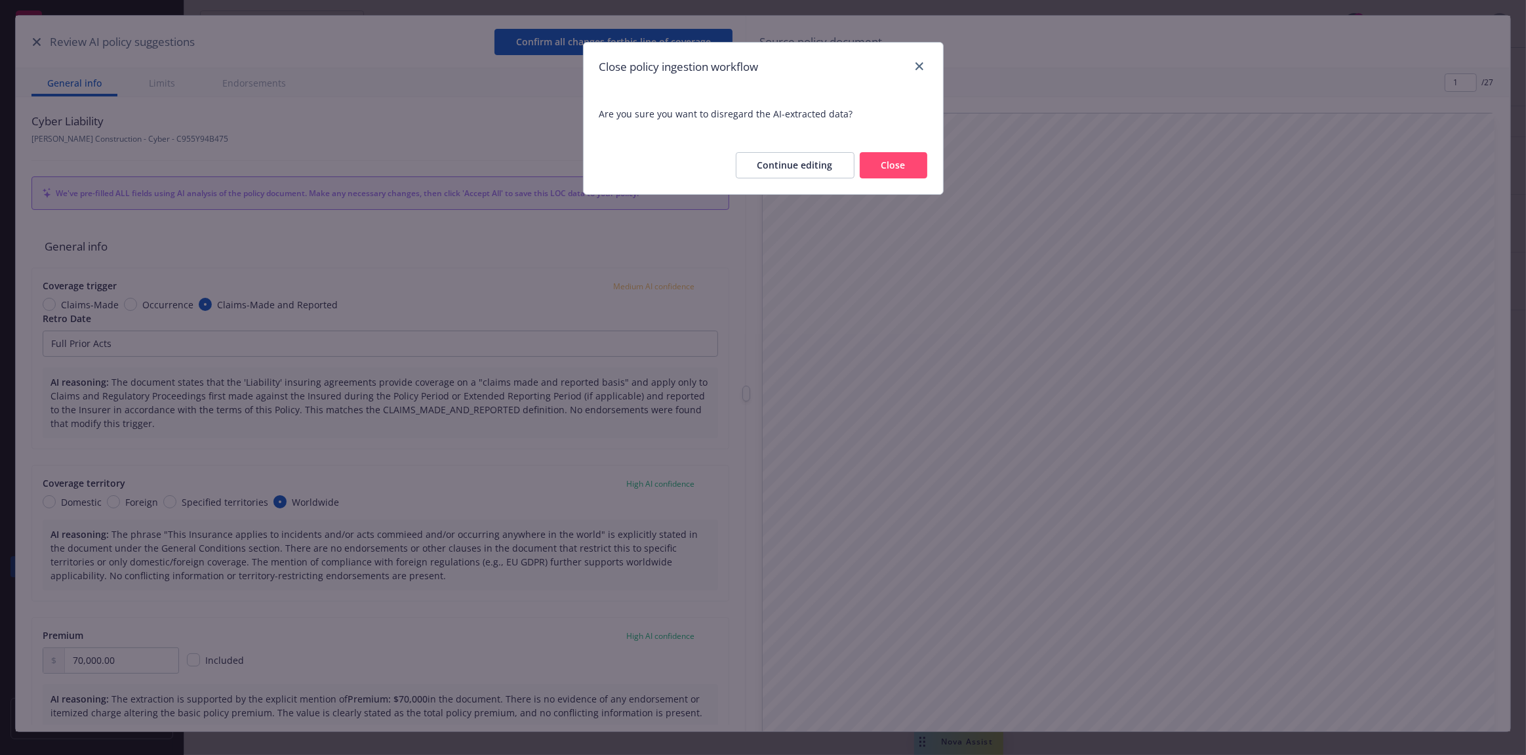
click at [918, 171] on button "Close" at bounding box center [894, 165] width 68 height 26
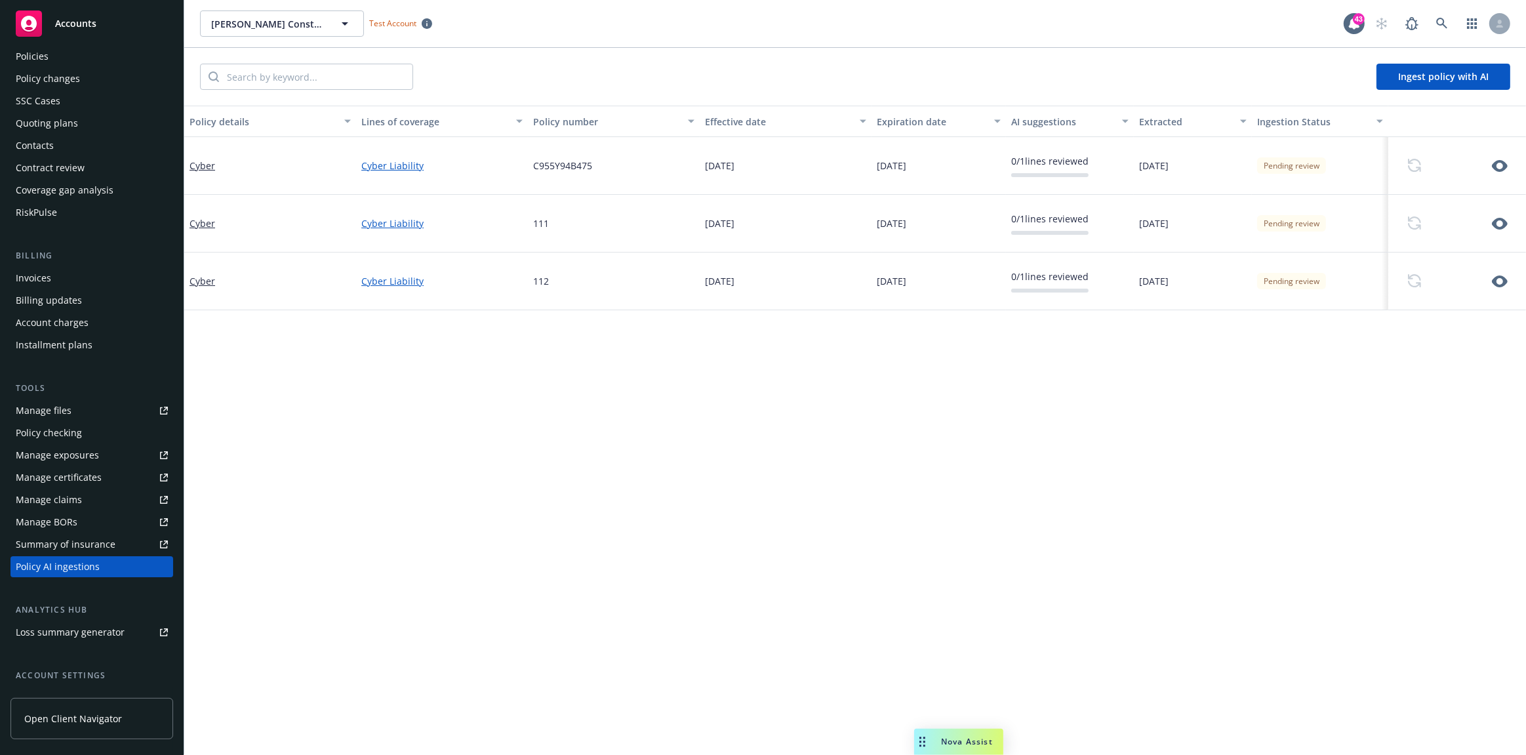
click at [116, 546] on link "Summary of insurance" at bounding box center [91, 544] width 163 height 21
click at [84, 540] on div "Summary of insurance" at bounding box center [66, 544] width 100 height 21
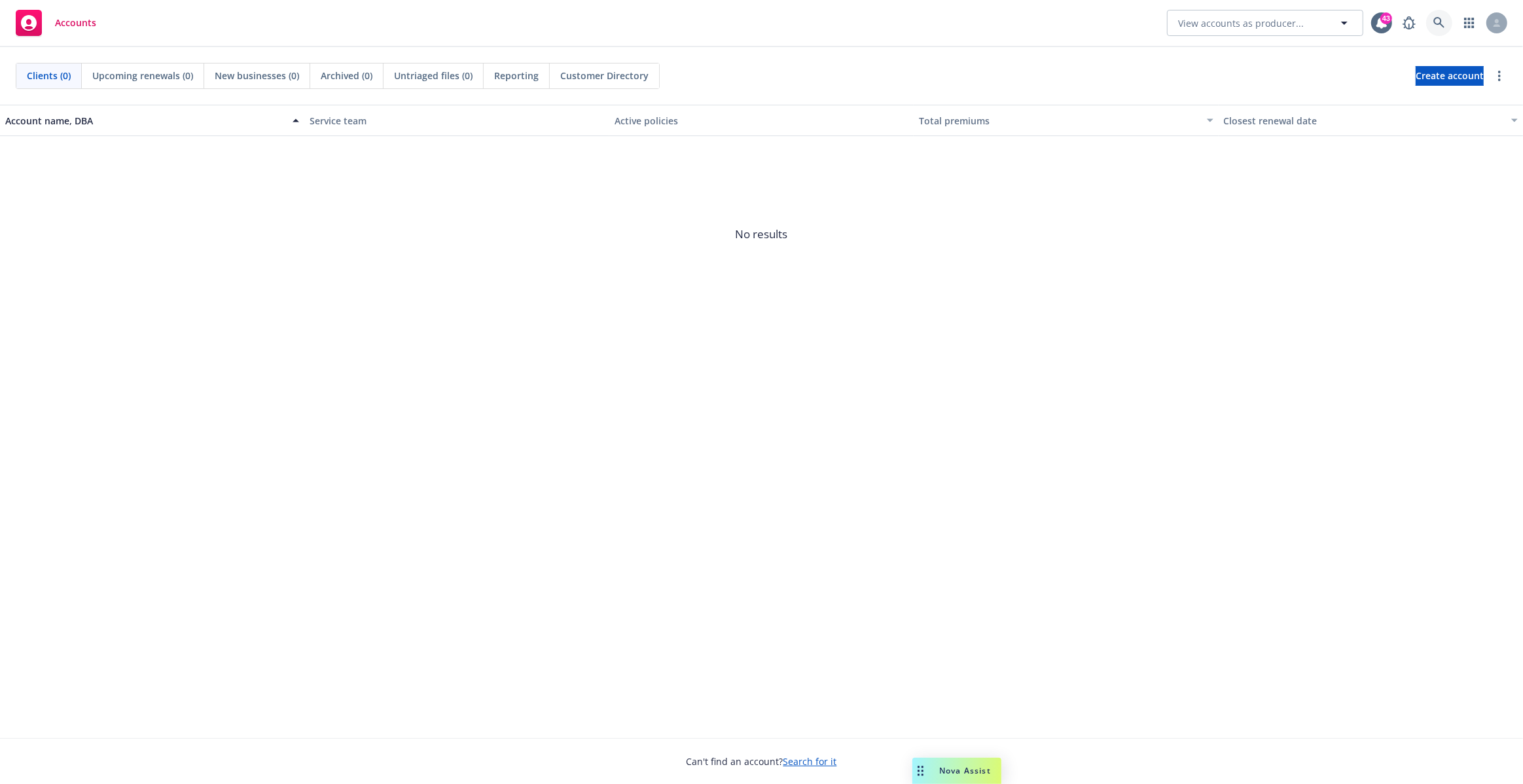
click at [1028, 26] on icon at bounding box center [1439, 23] width 12 height 12
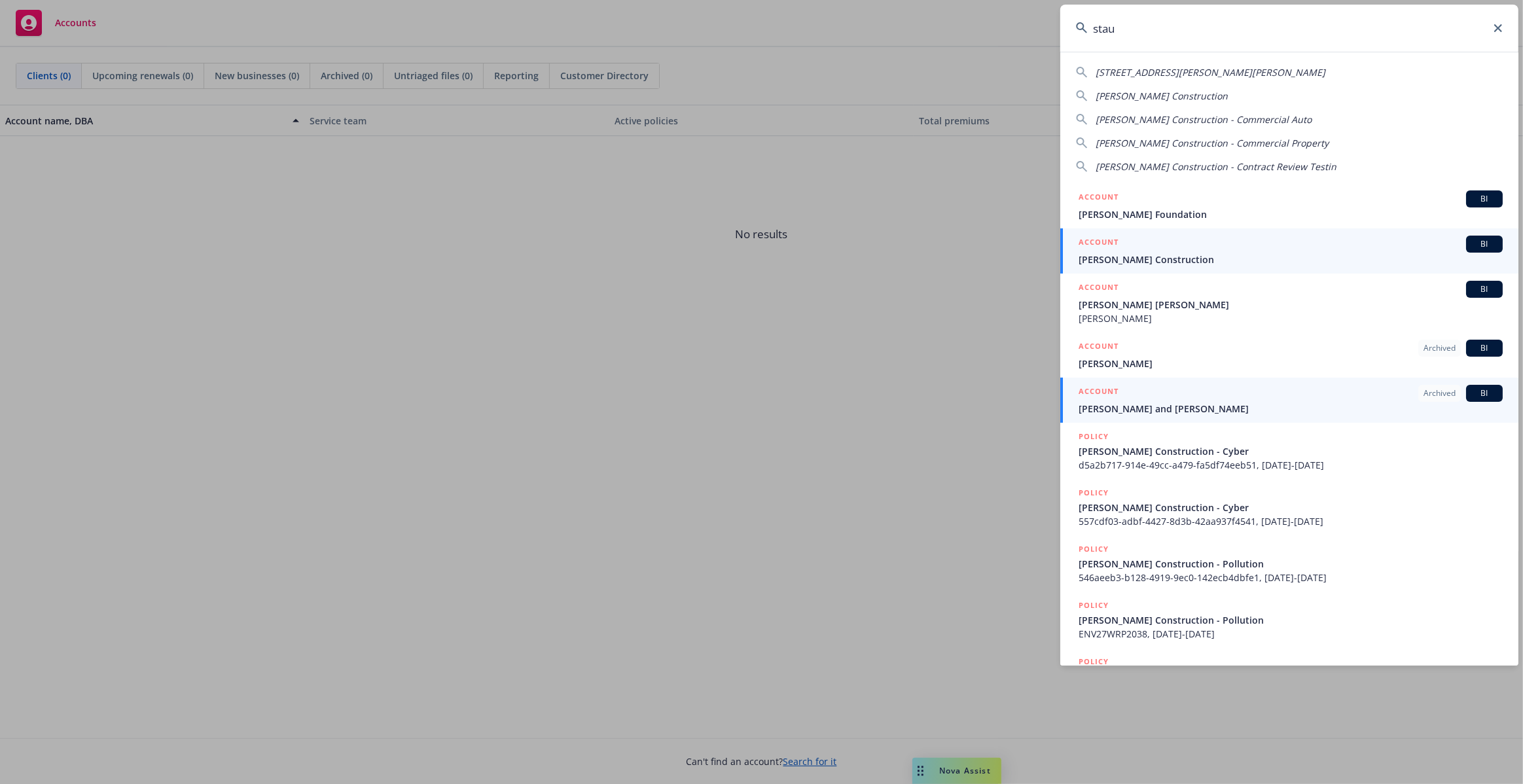
type input "stau"
click at [1028, 249] on div "ACCOUNT BI" at bounding box center [1290, 243] width 424 height 17
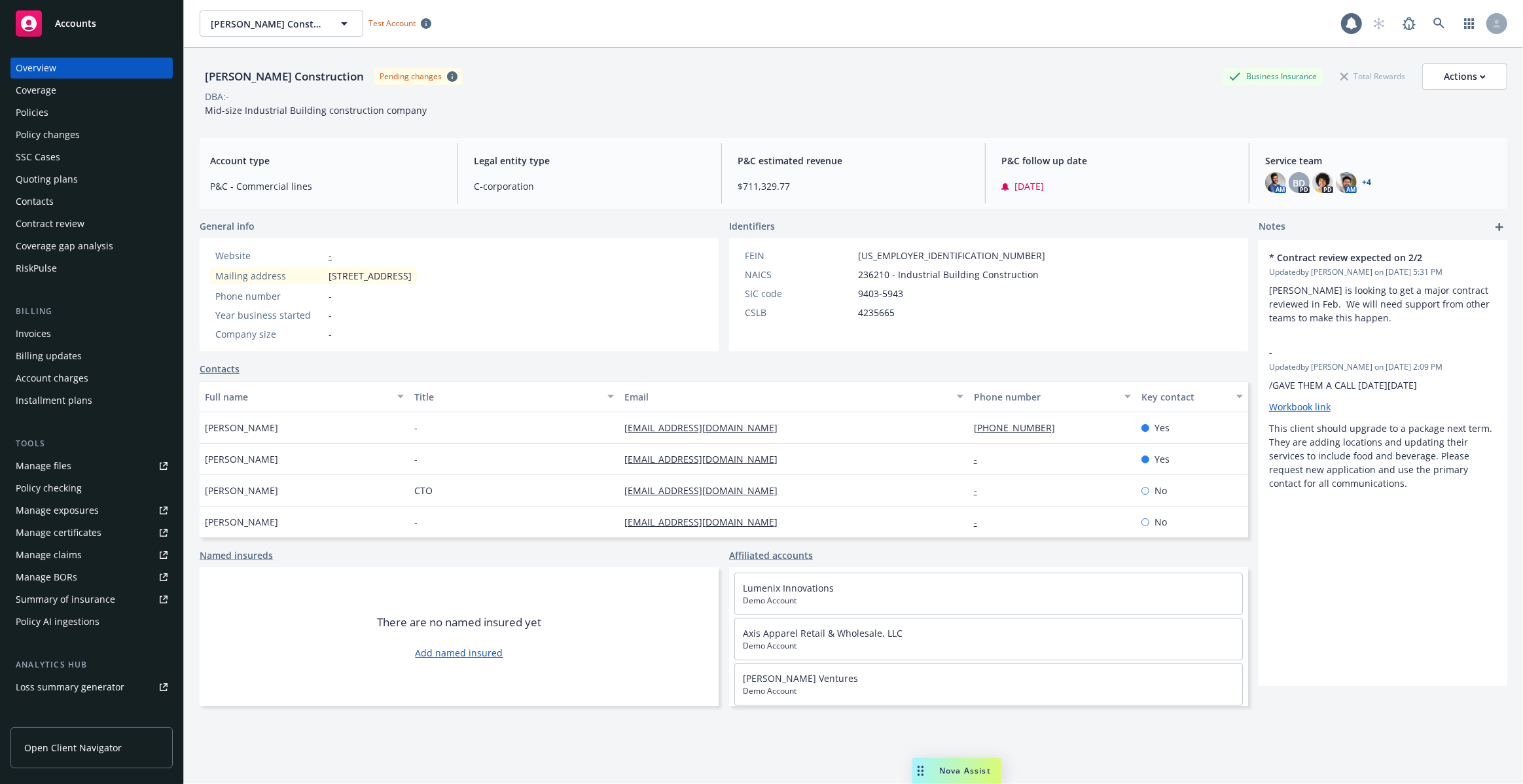
click at [62, 109] on div "Policies" at bounding box center [92, 112] width 152 height 21
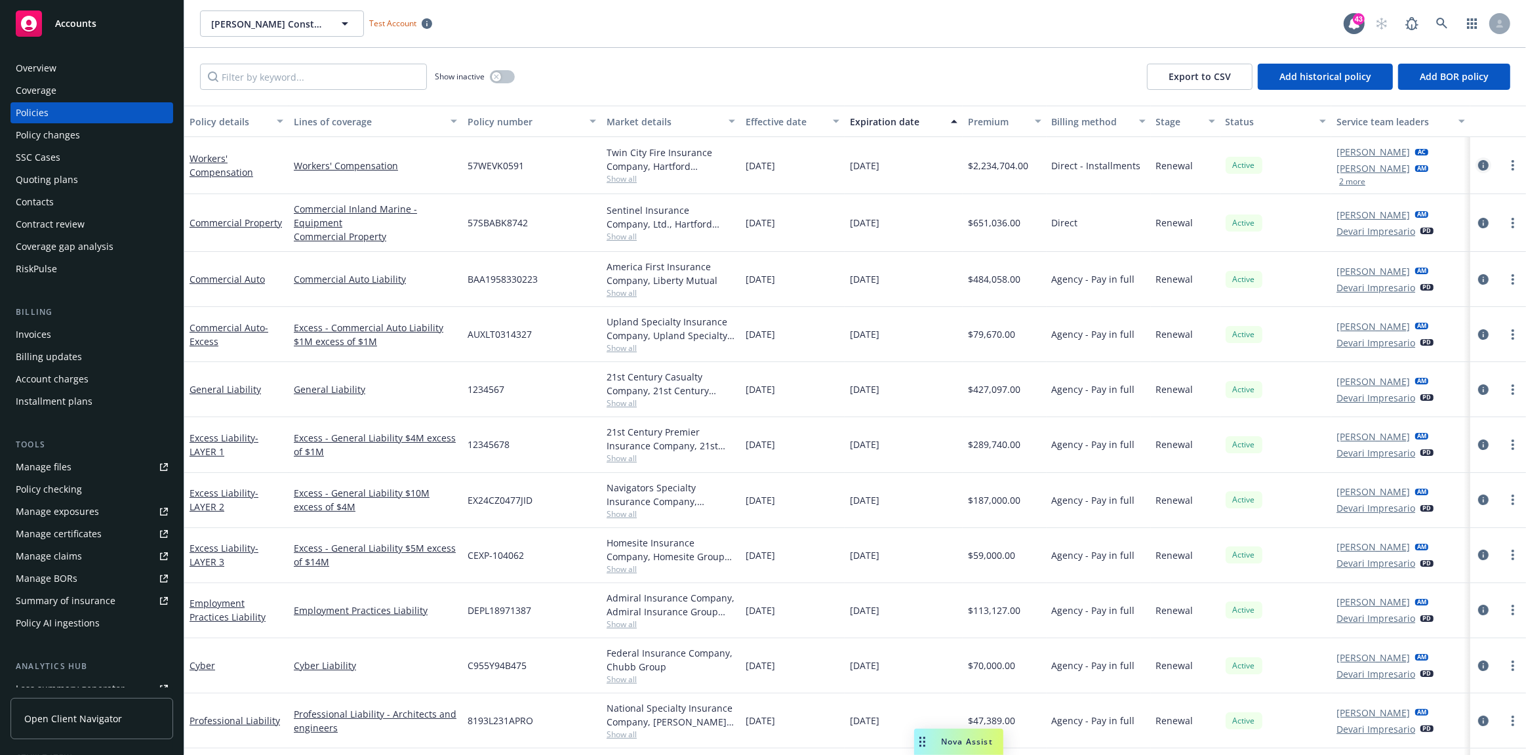
click at [1030, 164] on icon "circleInformation" at bounding box center [1483, 165] width 10 height 10
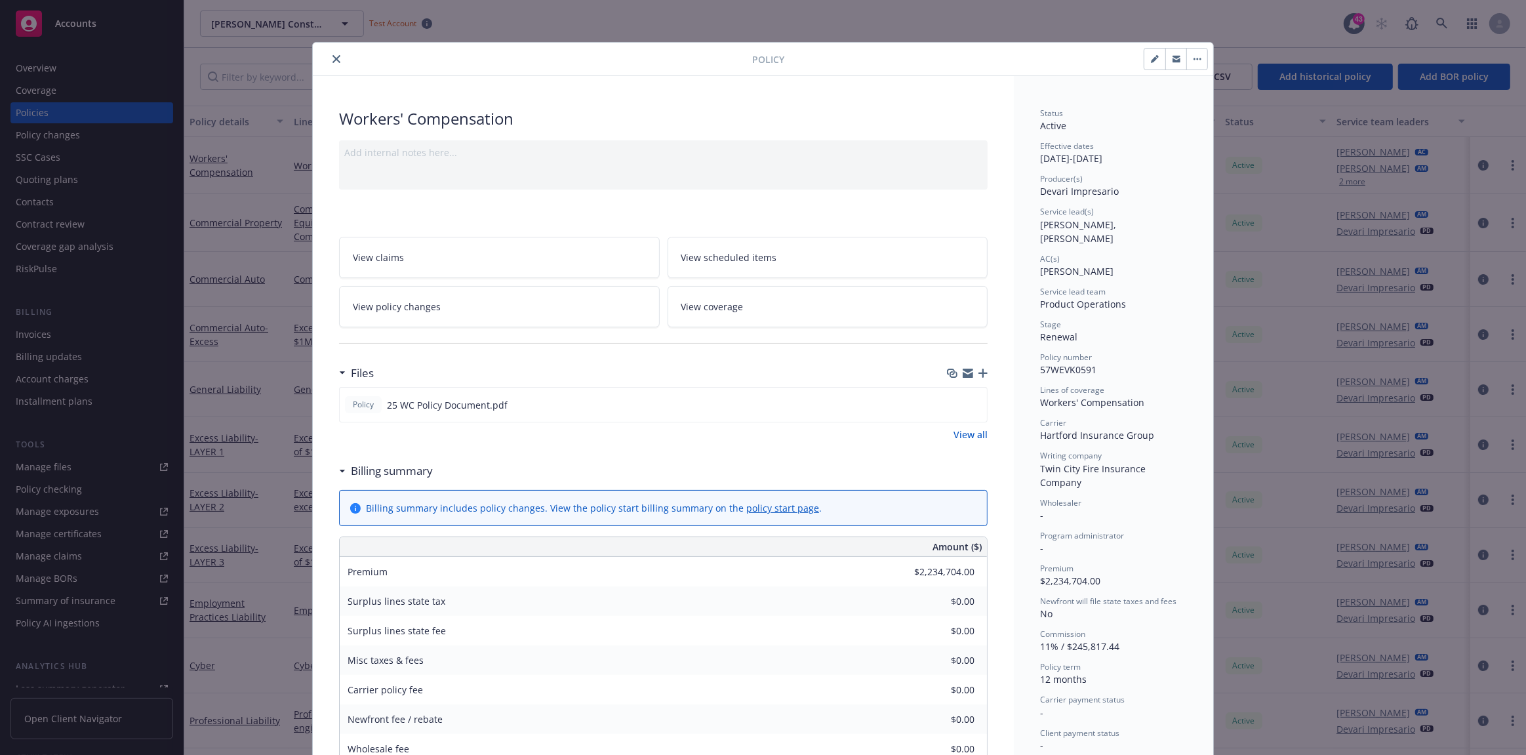
click at [333, 59] on icon "close" at bounding box center [337, 59] width 8 height 8
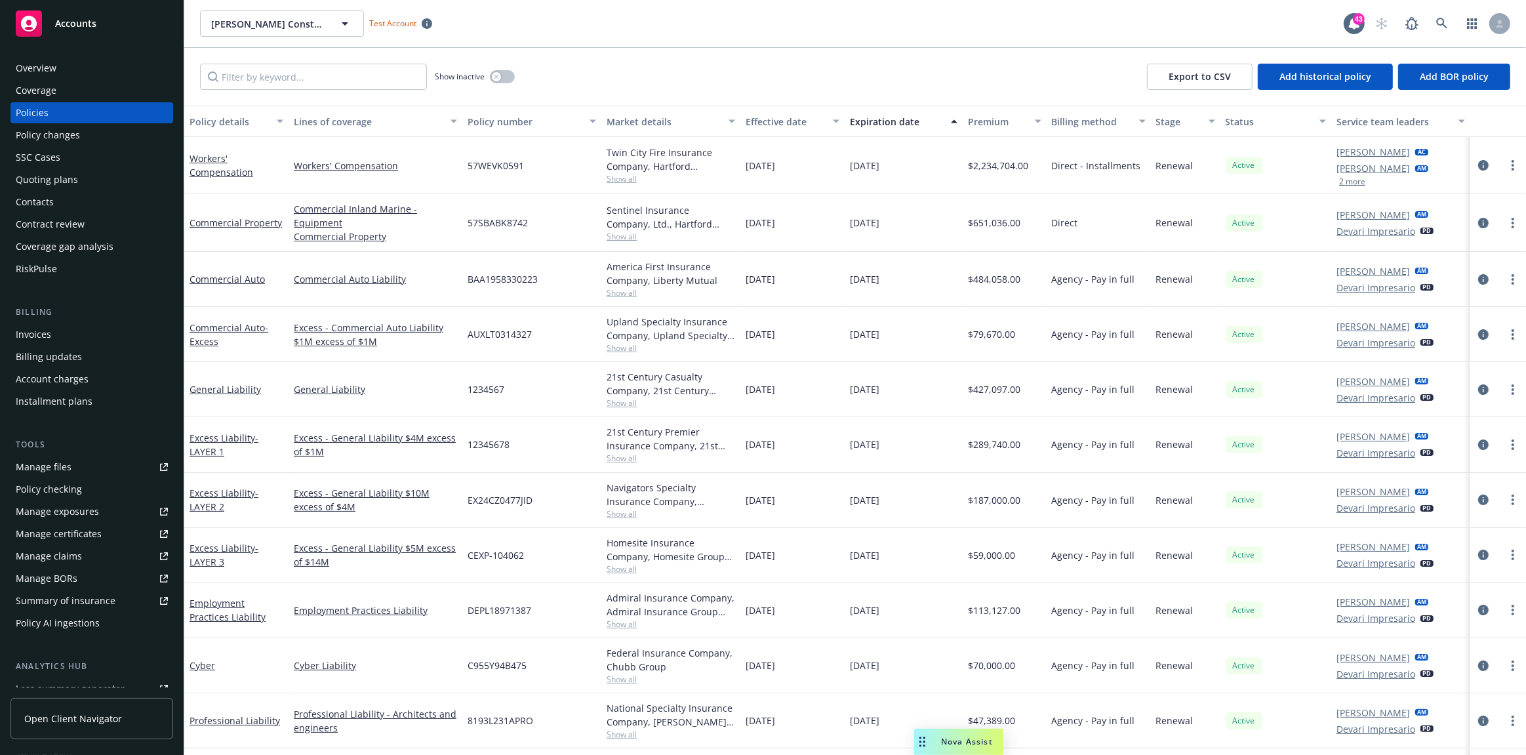
click at [91, 73] on div "Overview" at bounding box center [92, 68] width 152 height 21
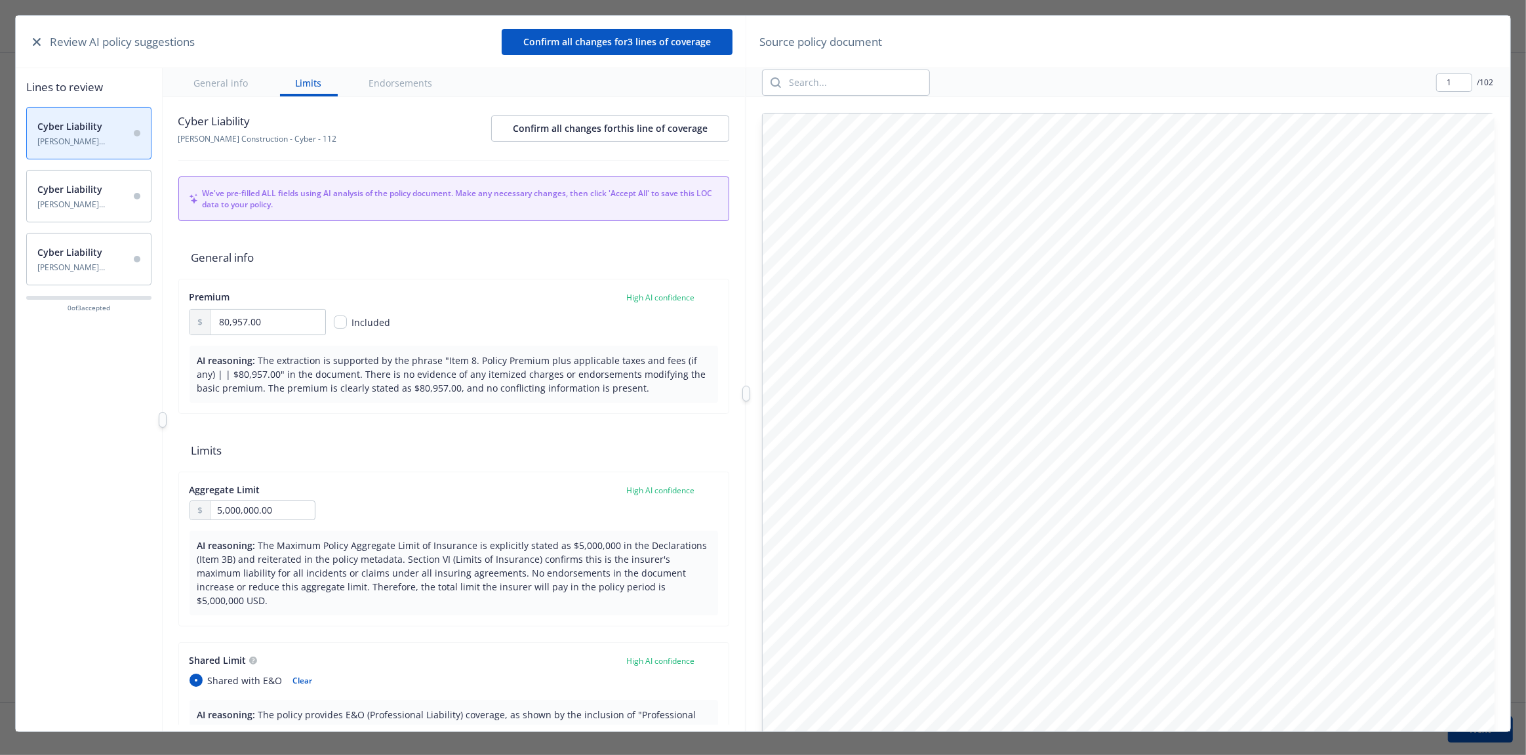
click at [107, 184] on span "Cyber Liability" at bounding box center [81, 189] width 89 height 14
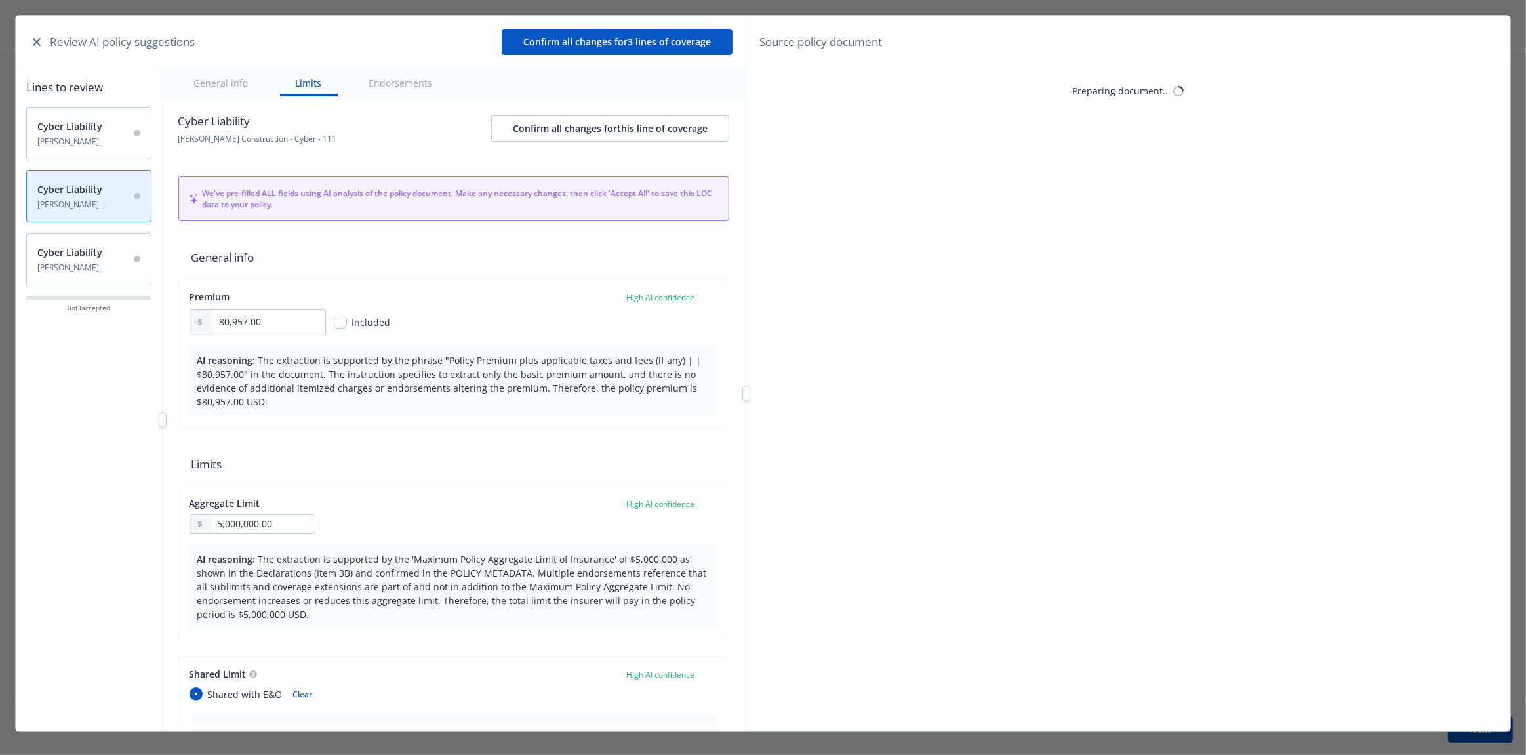
click at [107, 241] on div "Cyber Liability Staub-Eckert Construction - Cyber - C955Y94B475" at bounding box center [88, 259] width 125 height 52
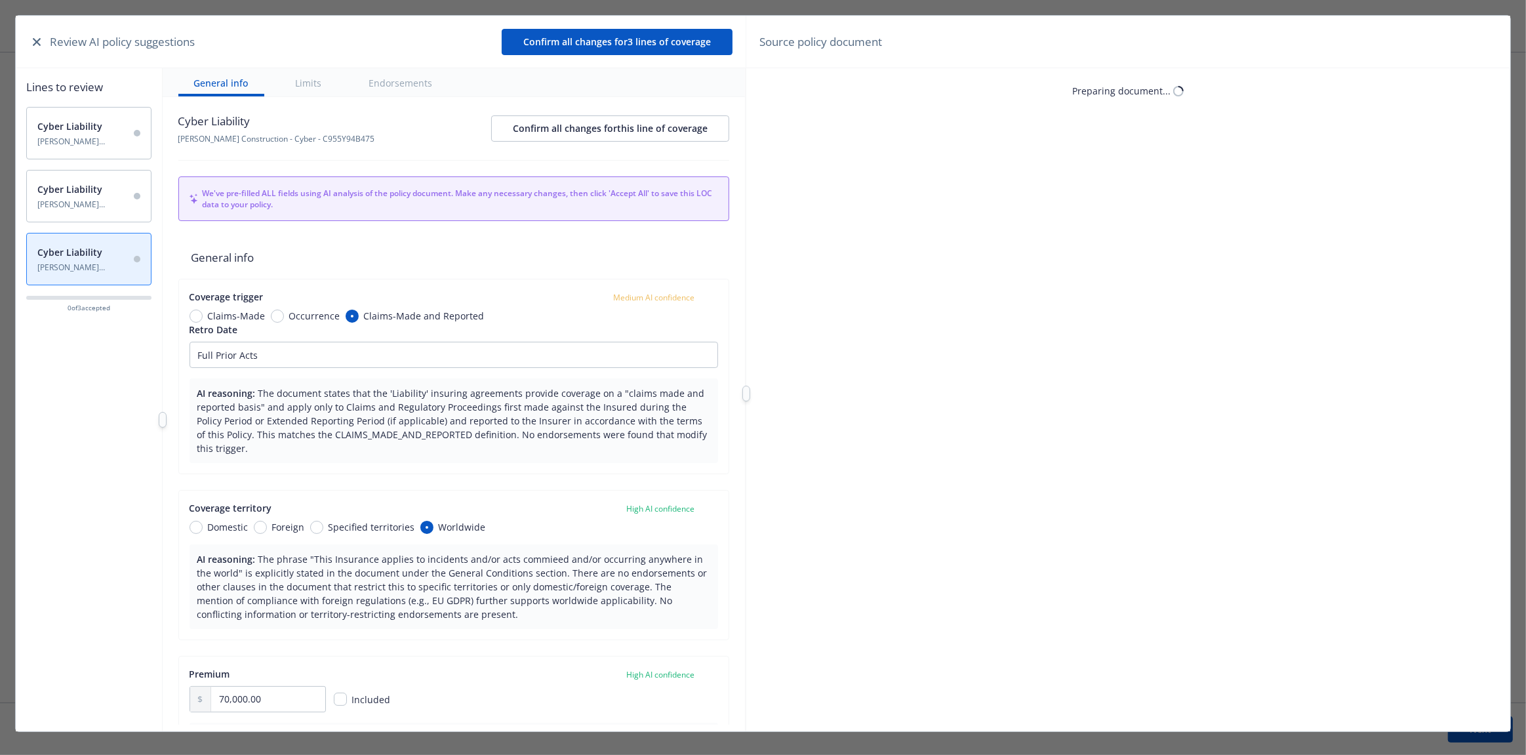
click at [87, 134] on div "Cyber Liability Staub-Eckert Construction - Cyber - 112" at bounding box center [81, 133] width 89 height 28
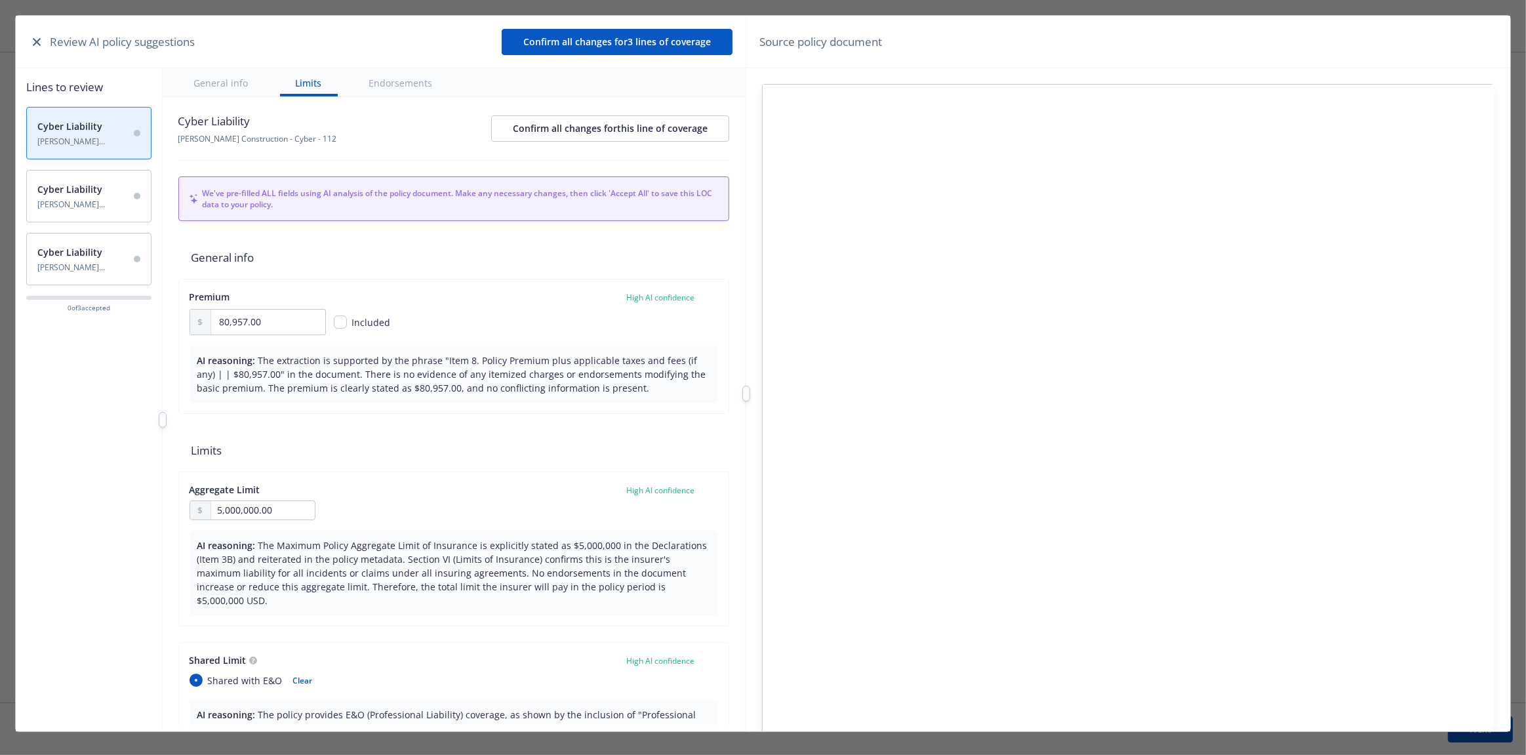
click at [96, 192] on span "Cyber Liability" at bounding box center [81, 189] width 89 height 14
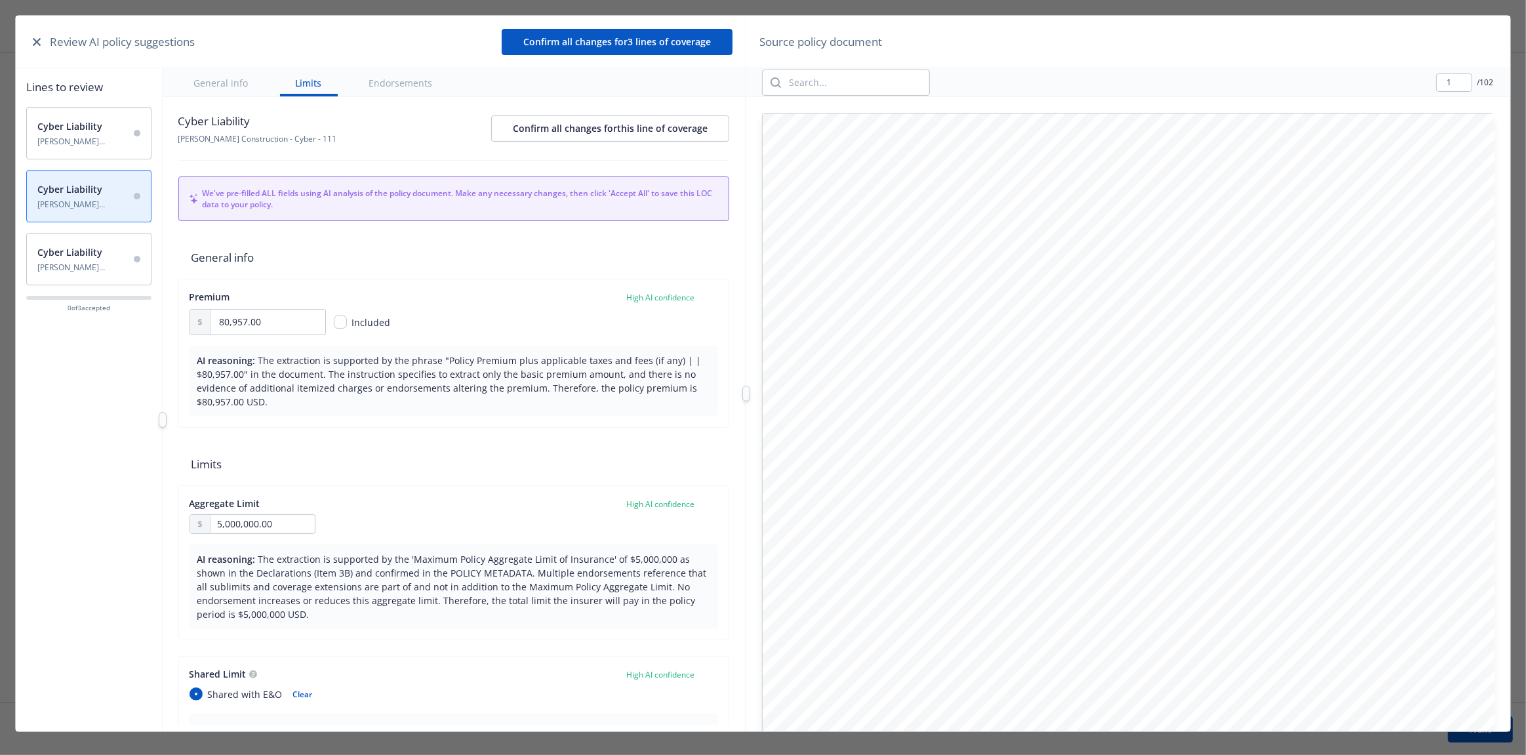
click at [96, 258] on span "Cyber Liability" at bounding box center [81, 252] width 89 height 14
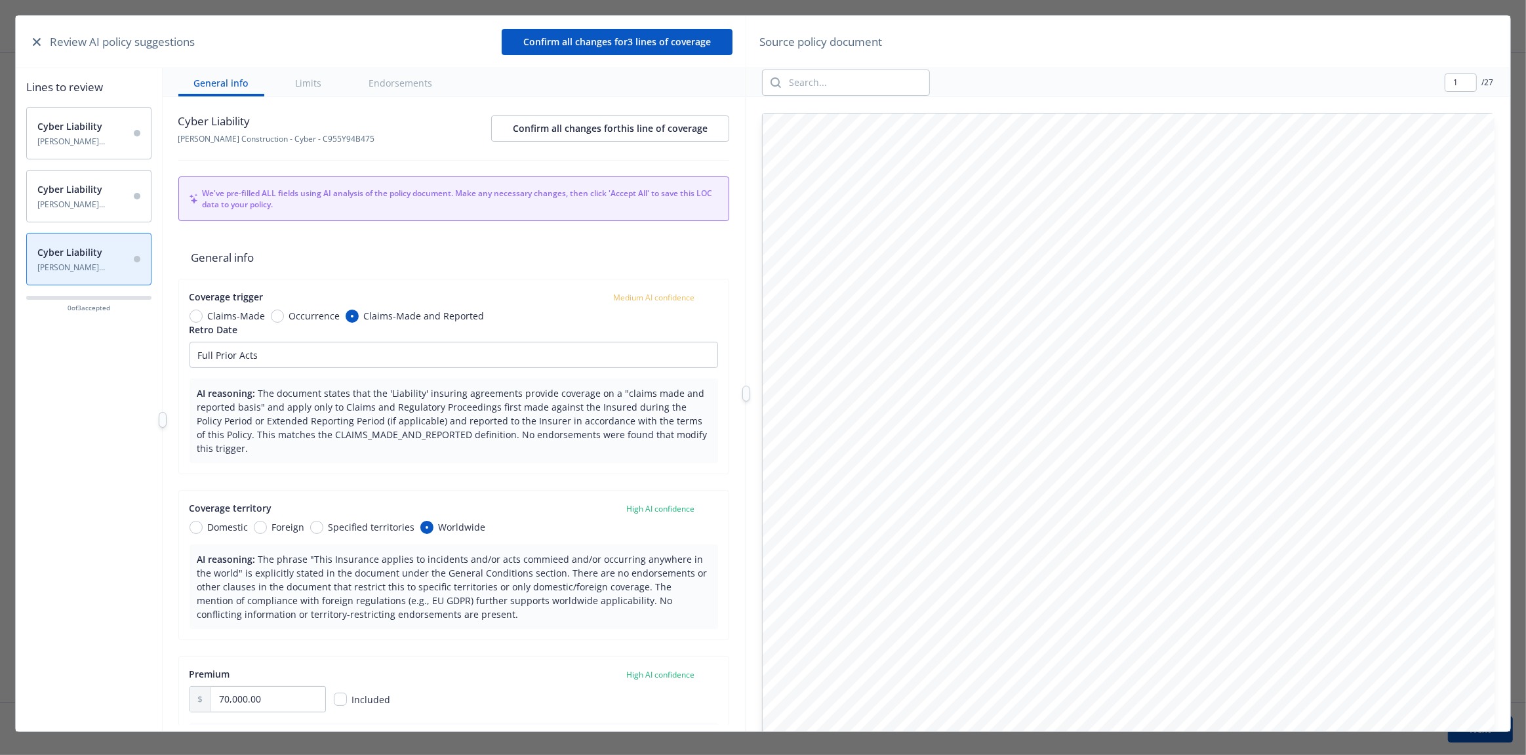
click at [93, 152] on div "Cyber Liability Staub-Eckert Construction - Cyber - 112" at bounding box center [88, 133] width 125 height 52
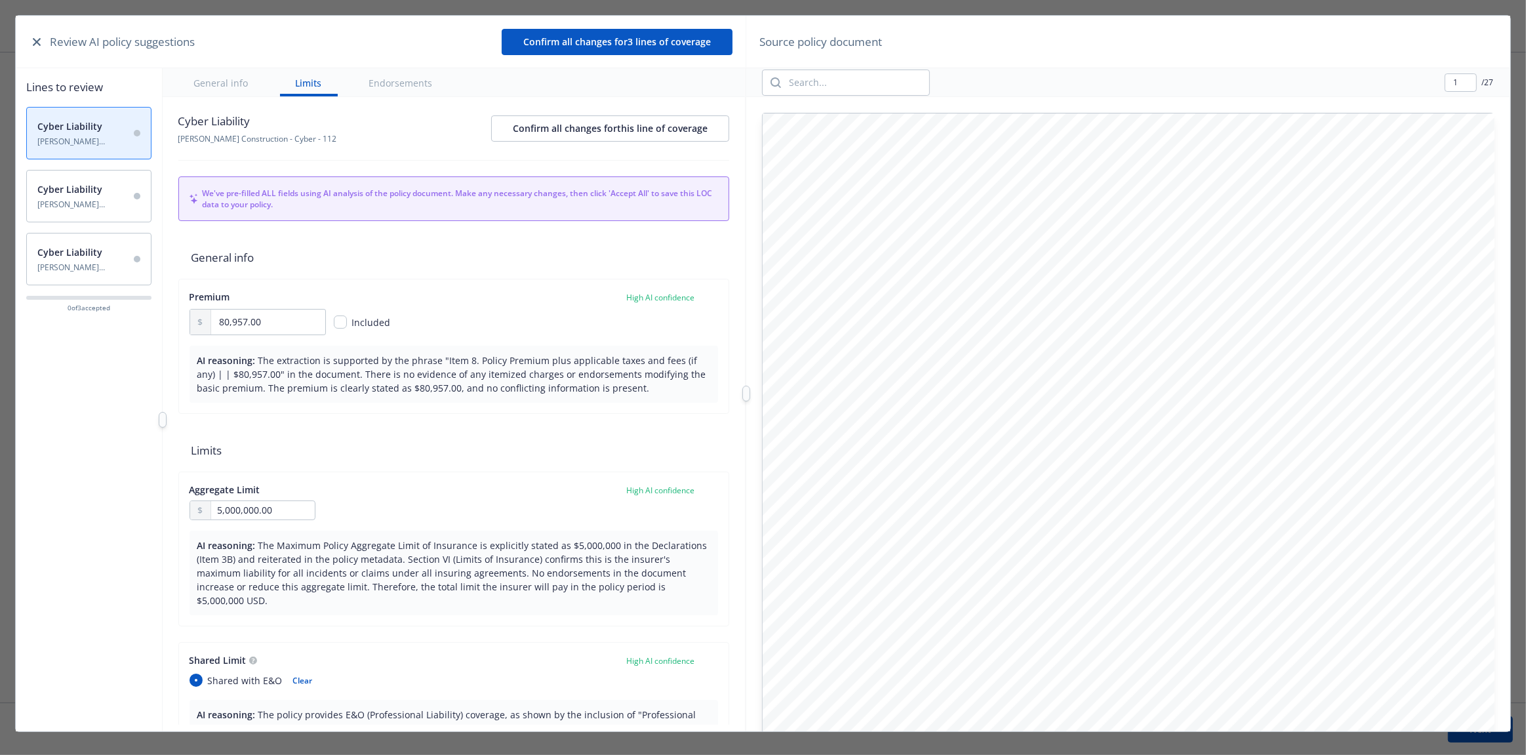
click at [92, 197] on div "Cyber Liability Staub-Eckert Construction - Cyber - 111" at bounding box center [81, 196] width 89 height 28
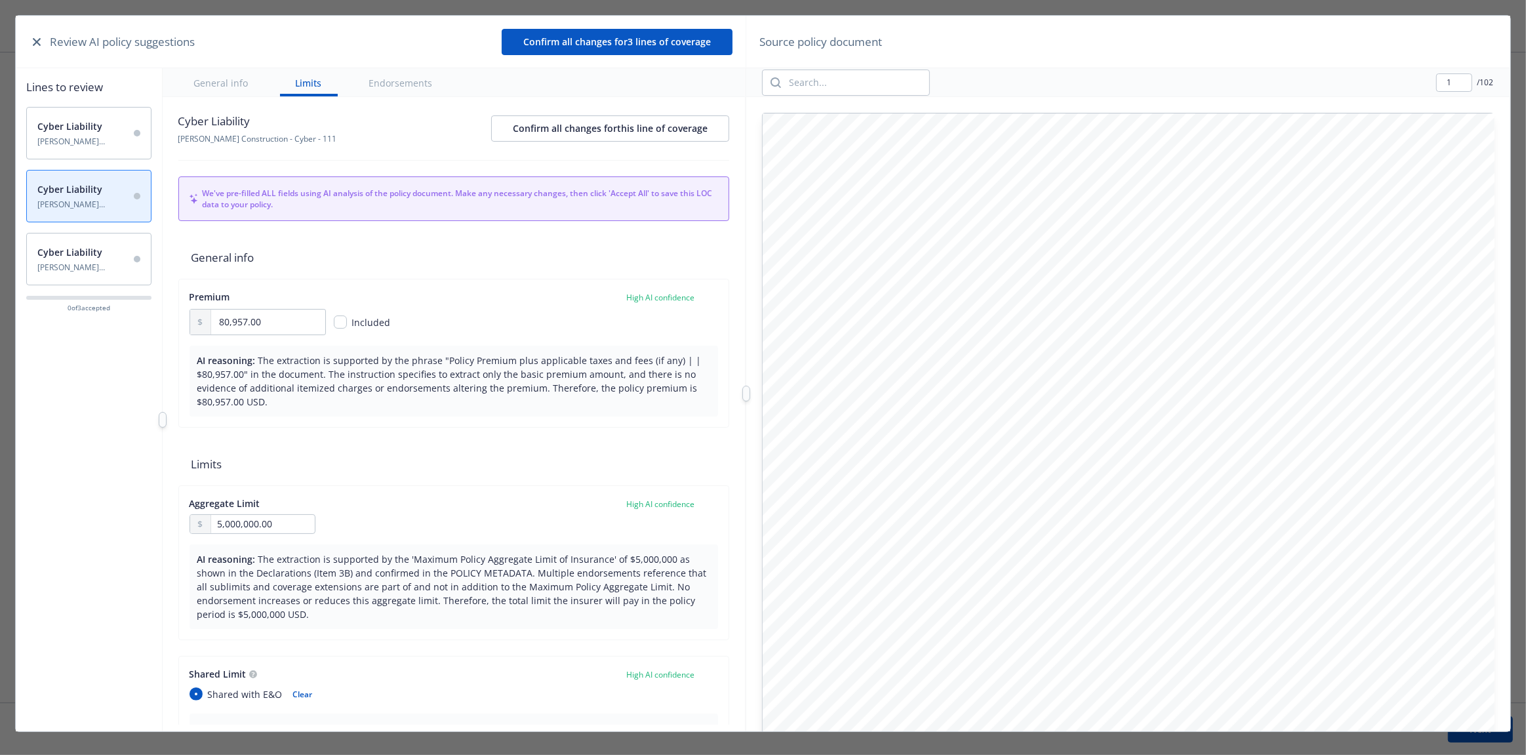
click at [90, 247] on span "Cyber Liability" at bounding box center [81, 252] width 89 height 14
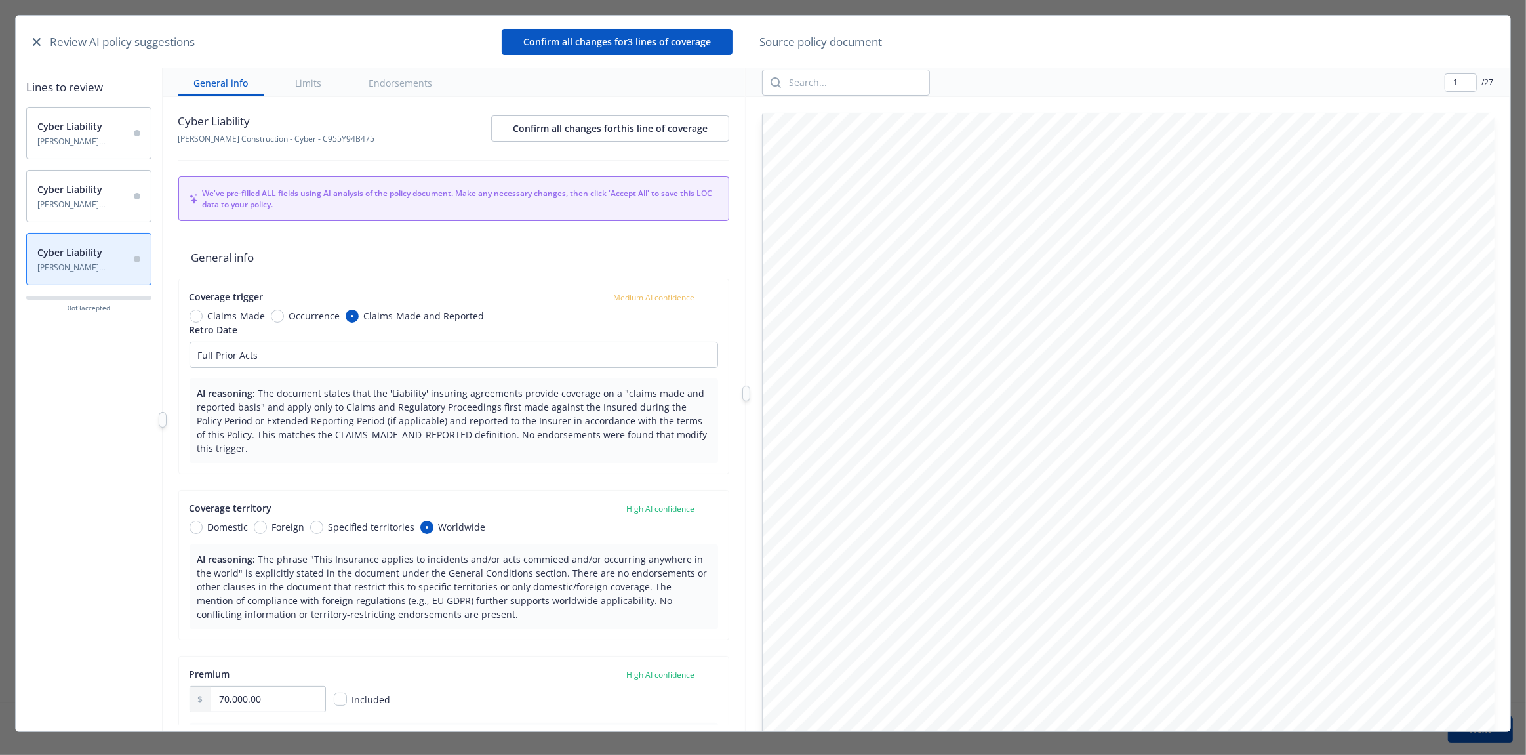
click at [95, 137] on span "Staub-Eckert Construction - Cyber - 112" at bounding box center [81, 141] width 89 height 11
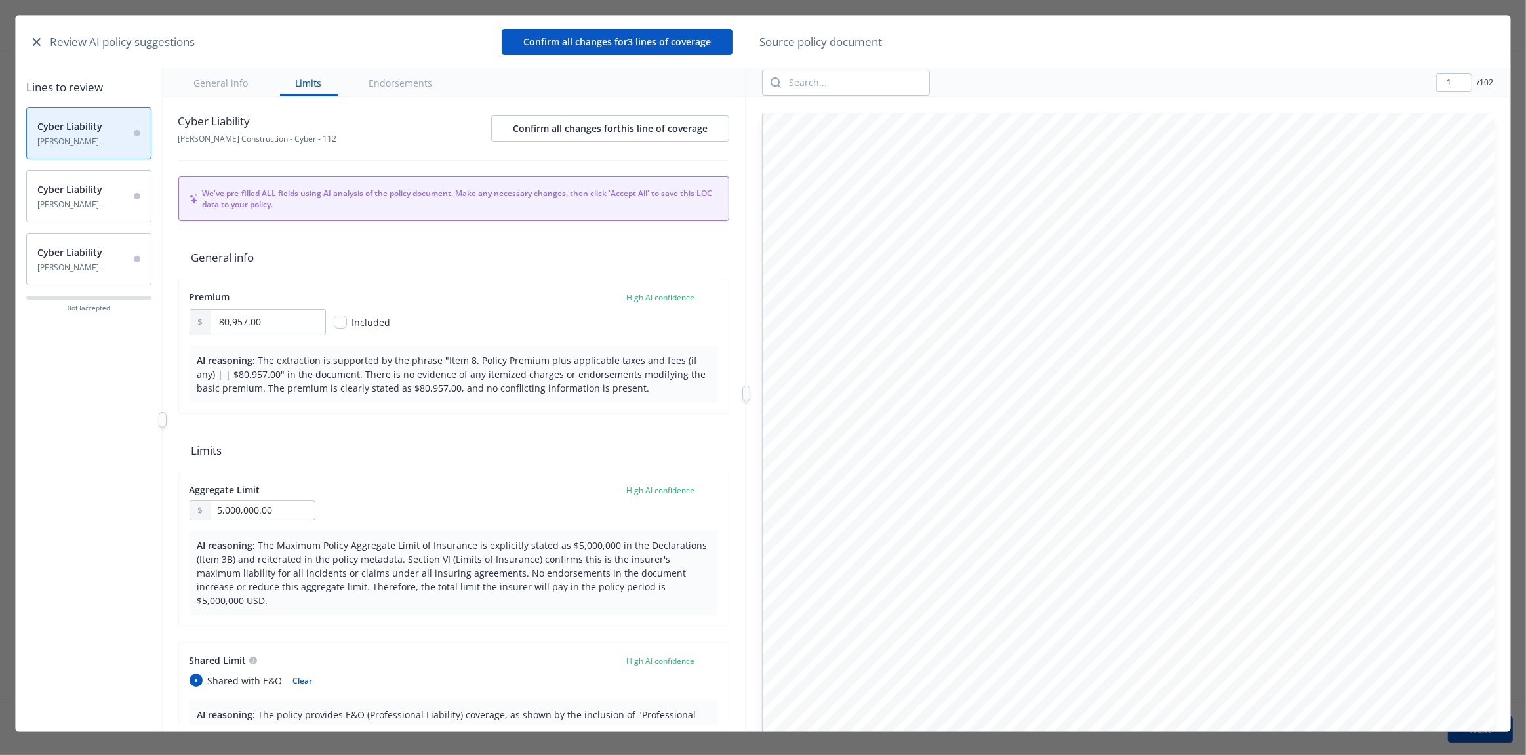
click at [100, 127] on span "Cyber Liability" at bounding box center [81, 126] width 89 height 14
click at [98, 188] on span "Cyber Liability" at bounding box center [81, 189] width 89 height 14
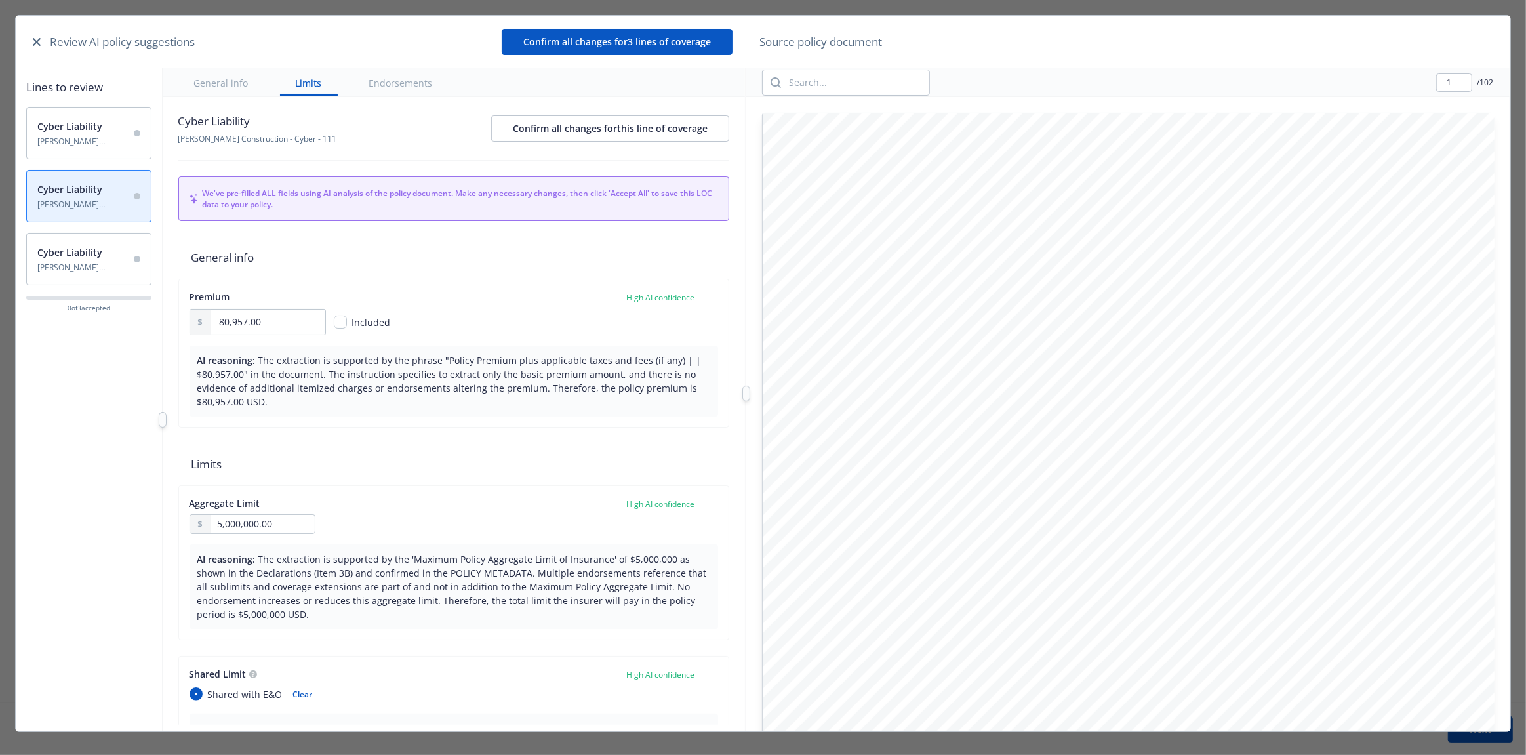
click at [91, 253] on span "Cyber Liability" at bounding box center [81, 252] width 89 height 14
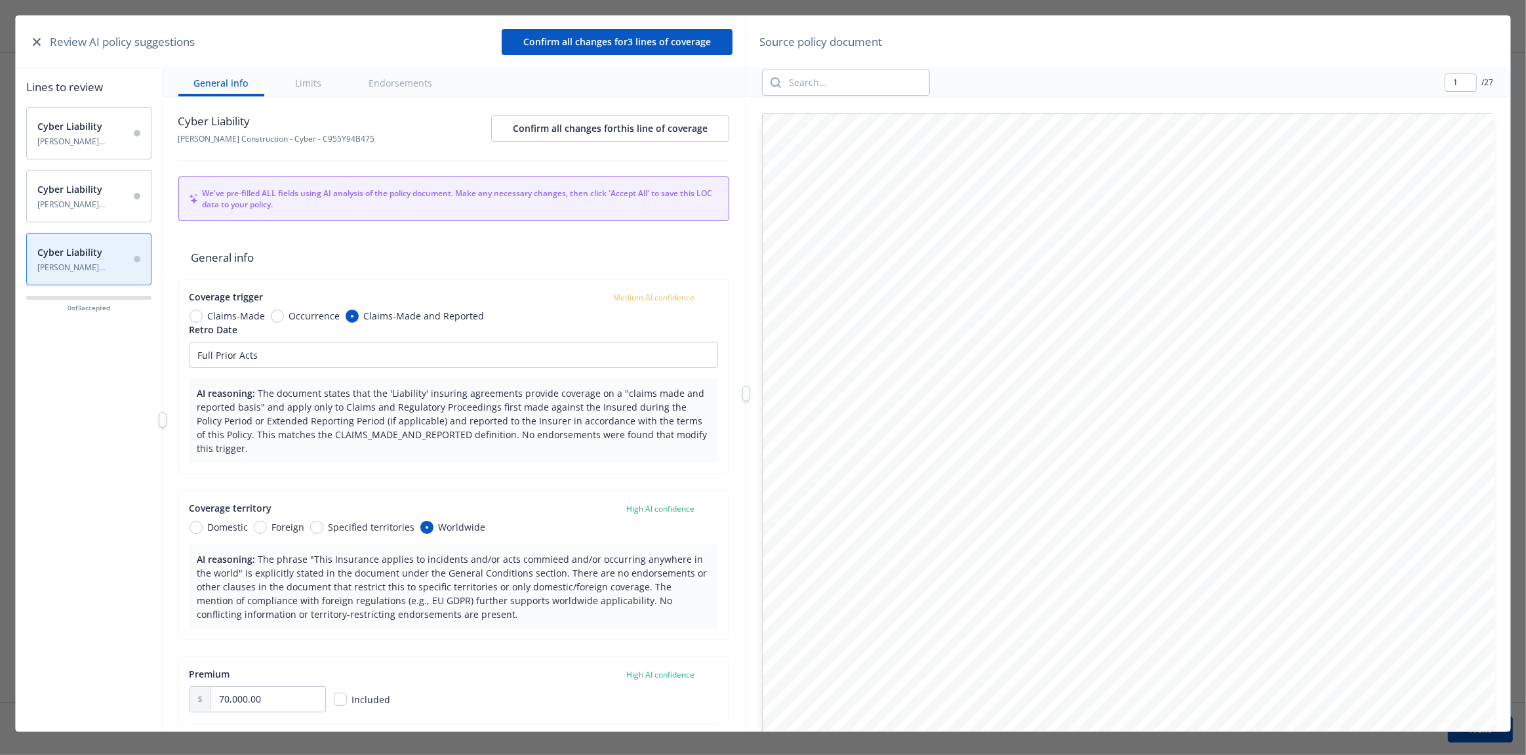
click at [96, 126] on span "Cyber Liability" at bounding box center [81, 126] width 89 height 14
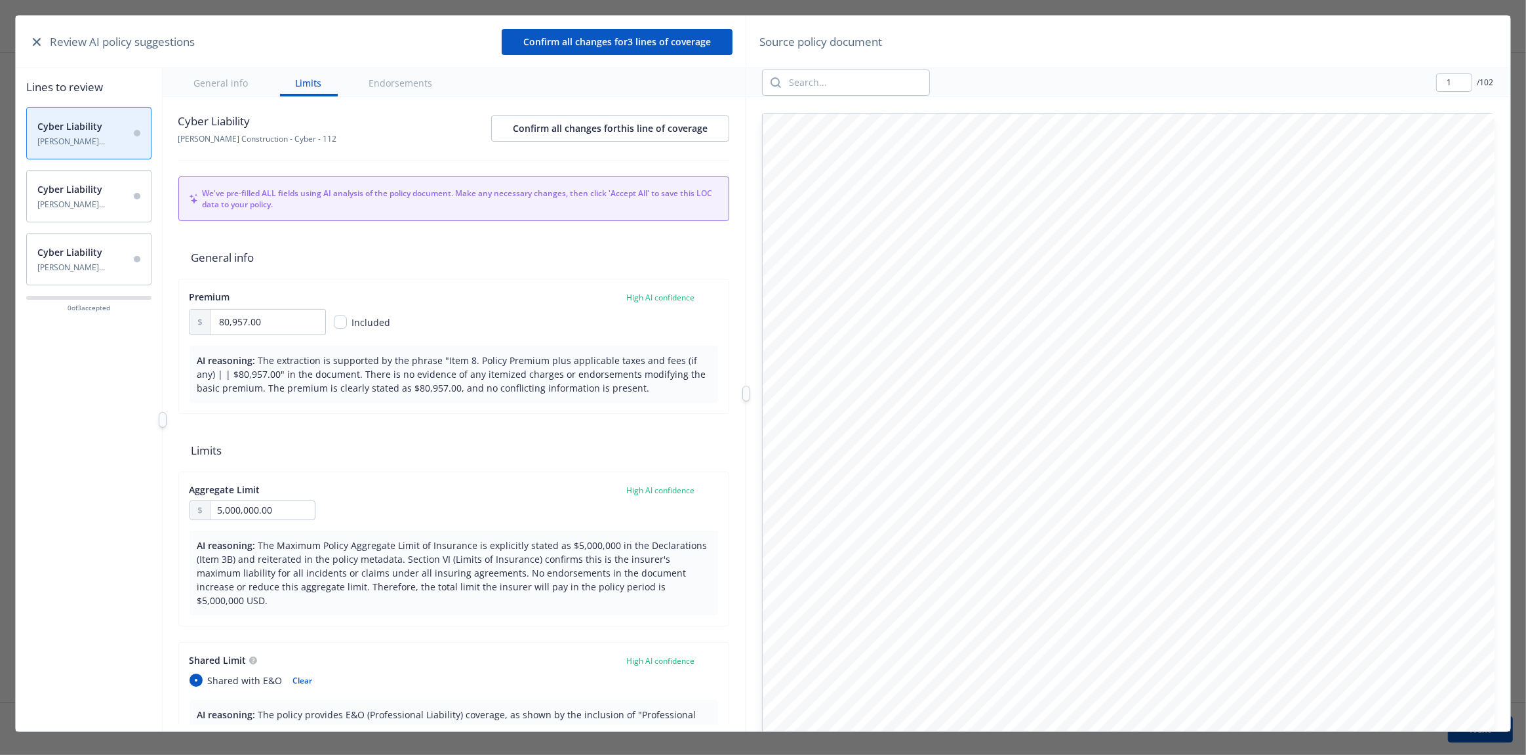
click at [100, 199] on span "Staub-Eckert Construction - Cyber - 111" at bounding box center [81, 204] width 89 height 11
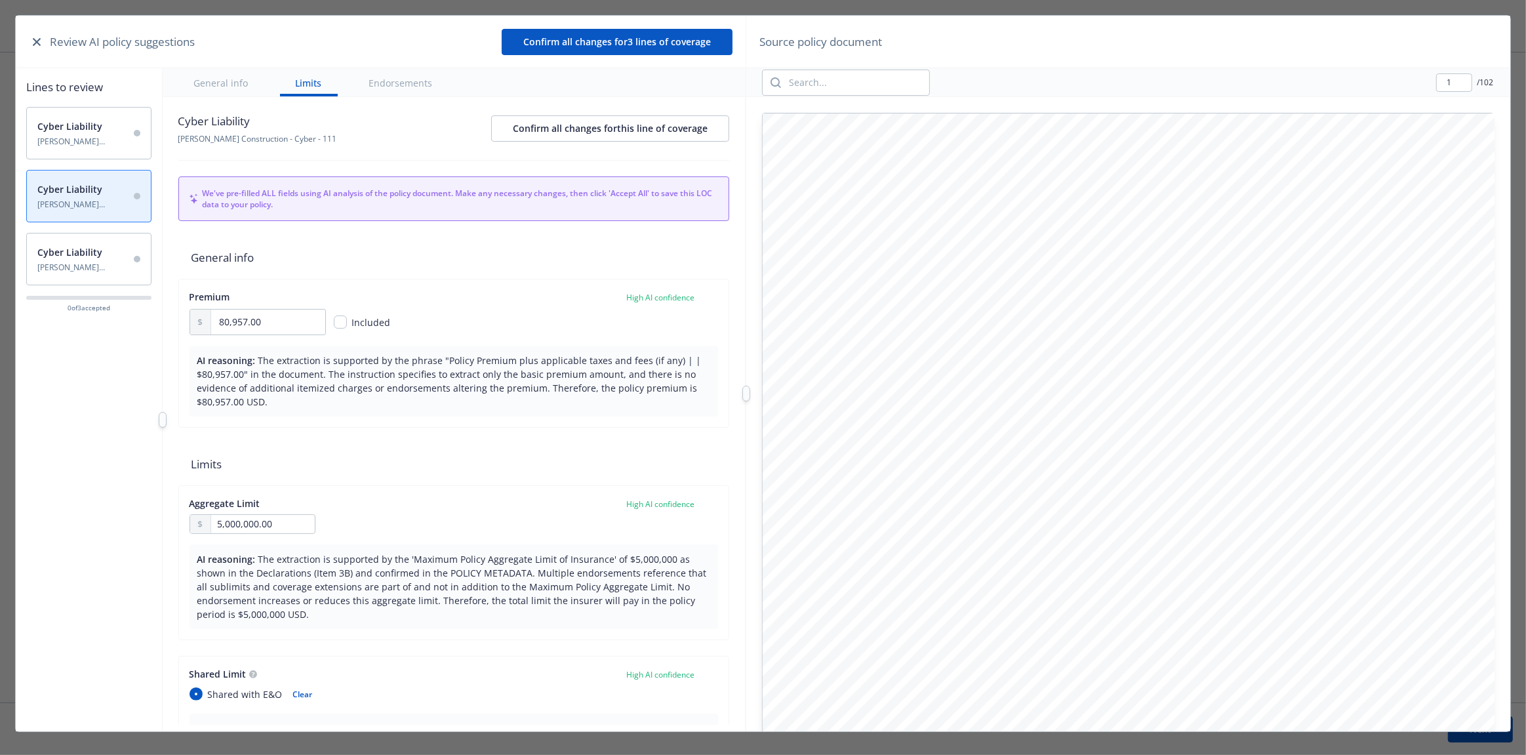
click at [86, 125] on span "Cyber Liability" at bounding box center [81, 126] width 89 height 14
